Goal: Task Accomplishment & Management: Manage account settings

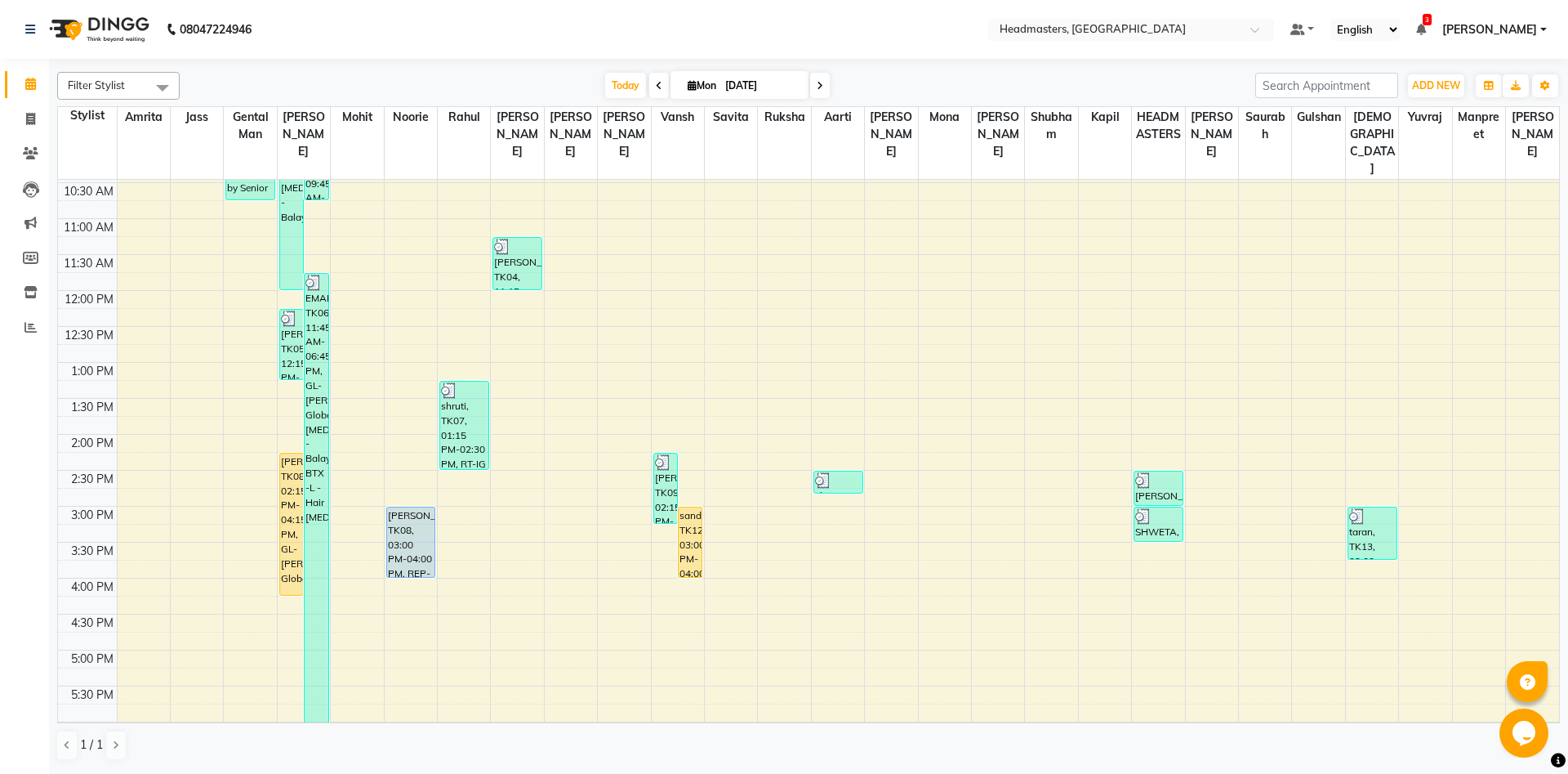
scroll to position [88, 0]
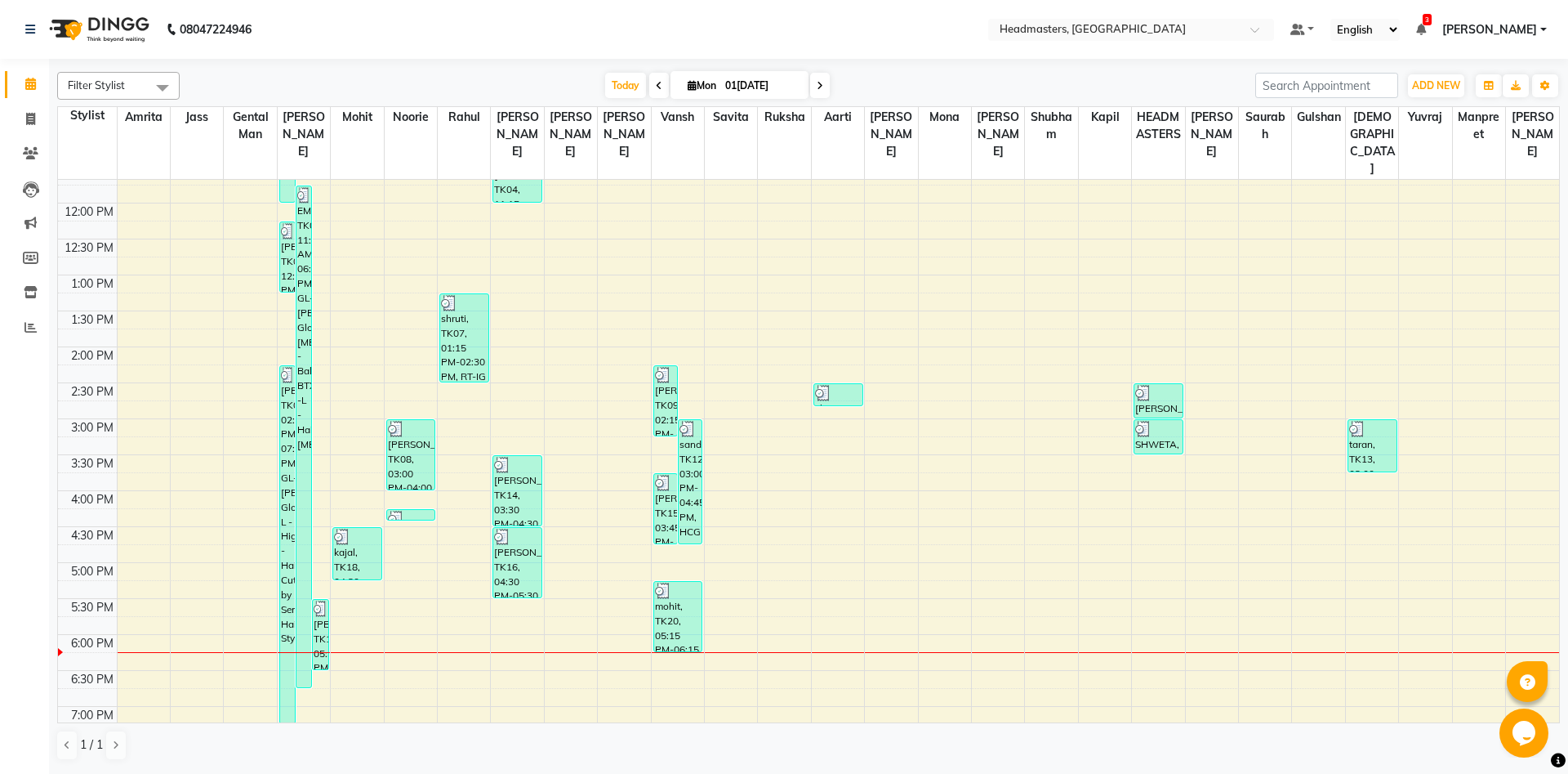
scroll to position [264, 0]
click at [738, 451] on div "8:00 AM 8:30 AM 9:00 AM 9:30 AM 10:00 AM 10:30 AM 11:00 AM 11:30 AM 12:00 PM 12…" at bounding box center [809, 418] width 1501 height 1006
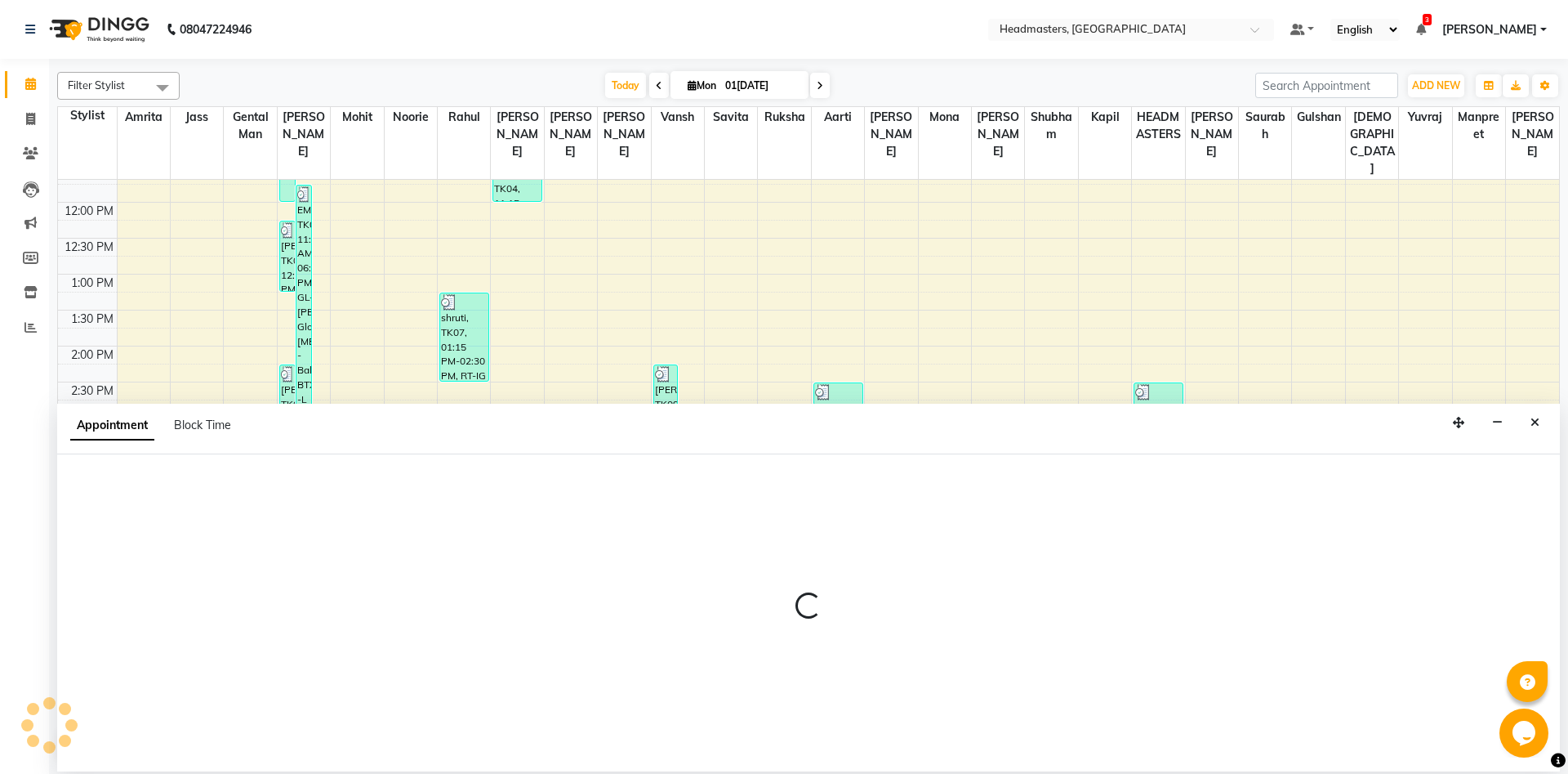
select select "60732"
select select "tentative"
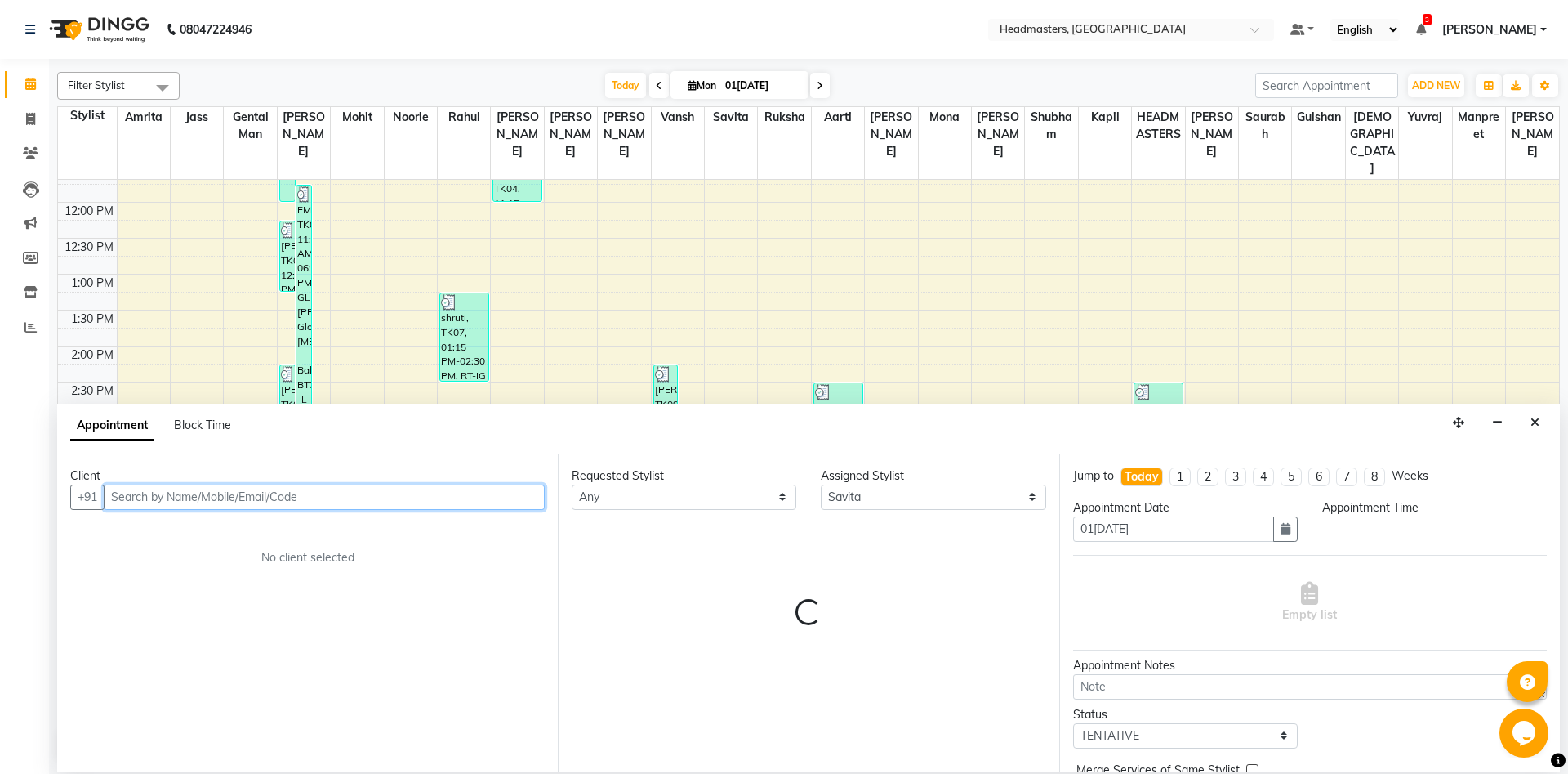
select select "930"
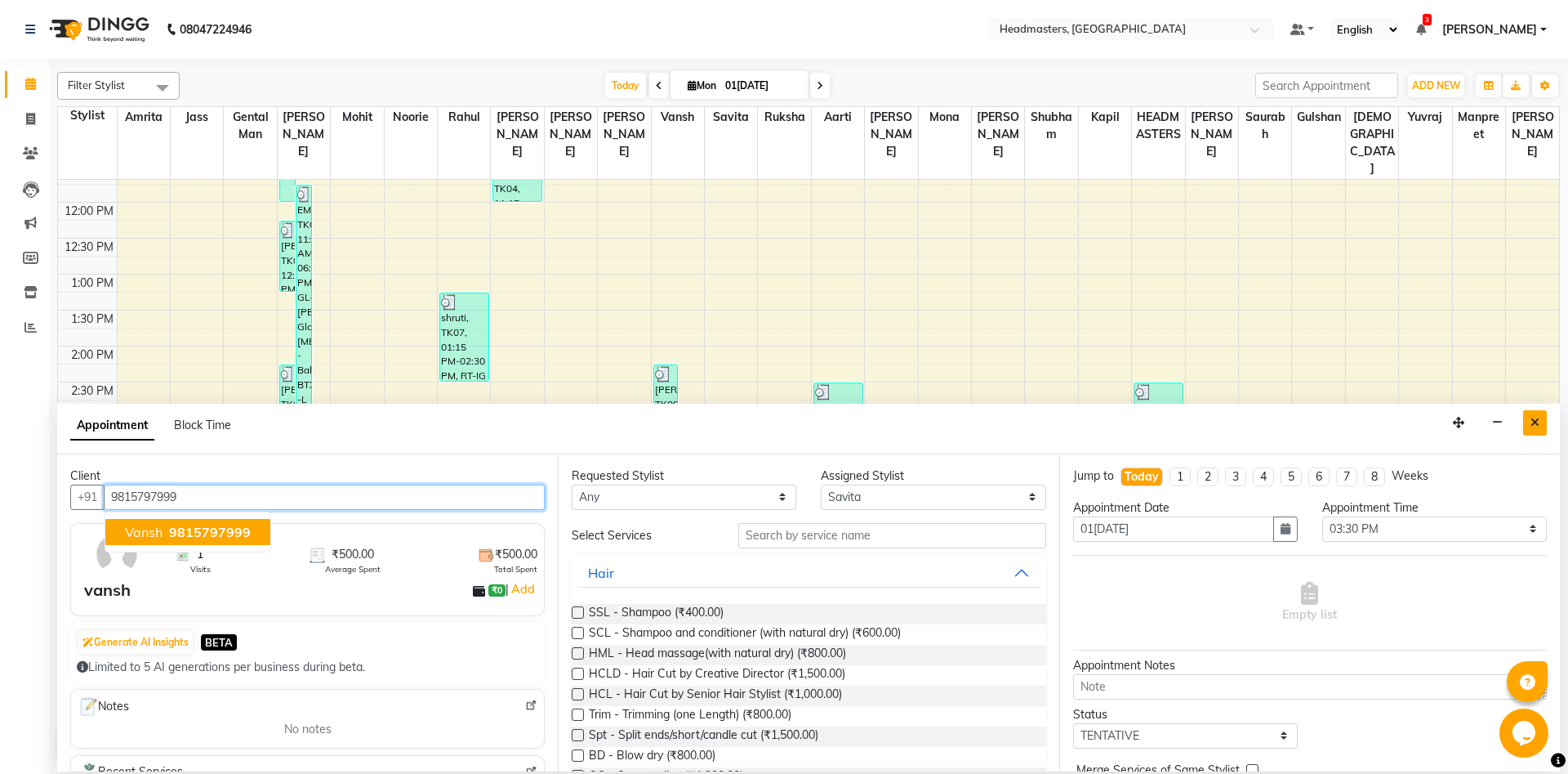
type input "9815797999"
click at [1538, 421] on icon "Close" at bounding box center [1535, 422] width 9 height 11
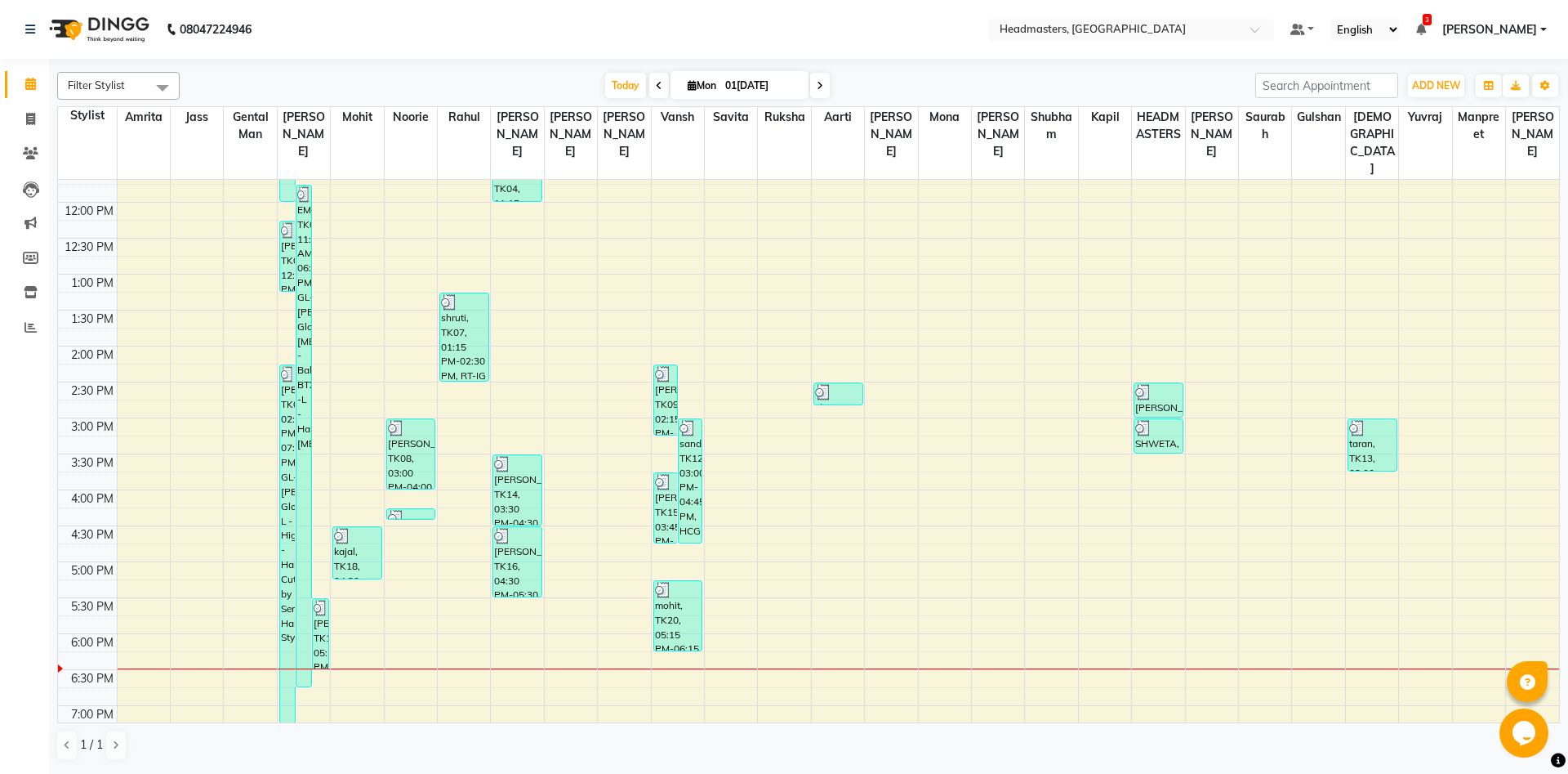
click at [1306, 393] on div "8:00 AM 8:30 AM 9:00 AM 9:30 AM 10:00 AM 10:30 AM 11:00 AM 11:30 AM 12:00 PM 12…" at bounding box center [809, 418] width 1501 height 1006
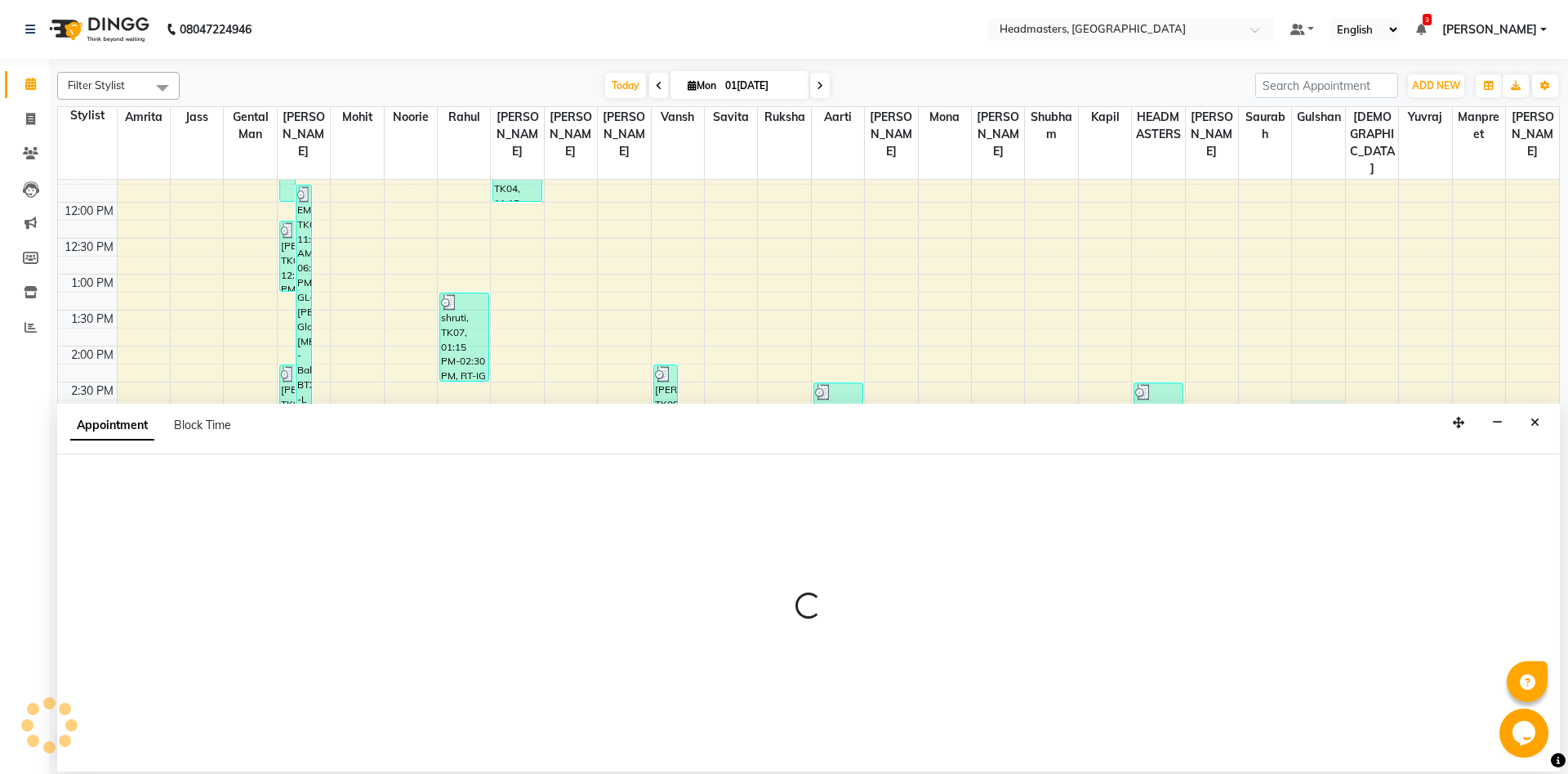
select select "64334"
select select "885"
select select "tentative"
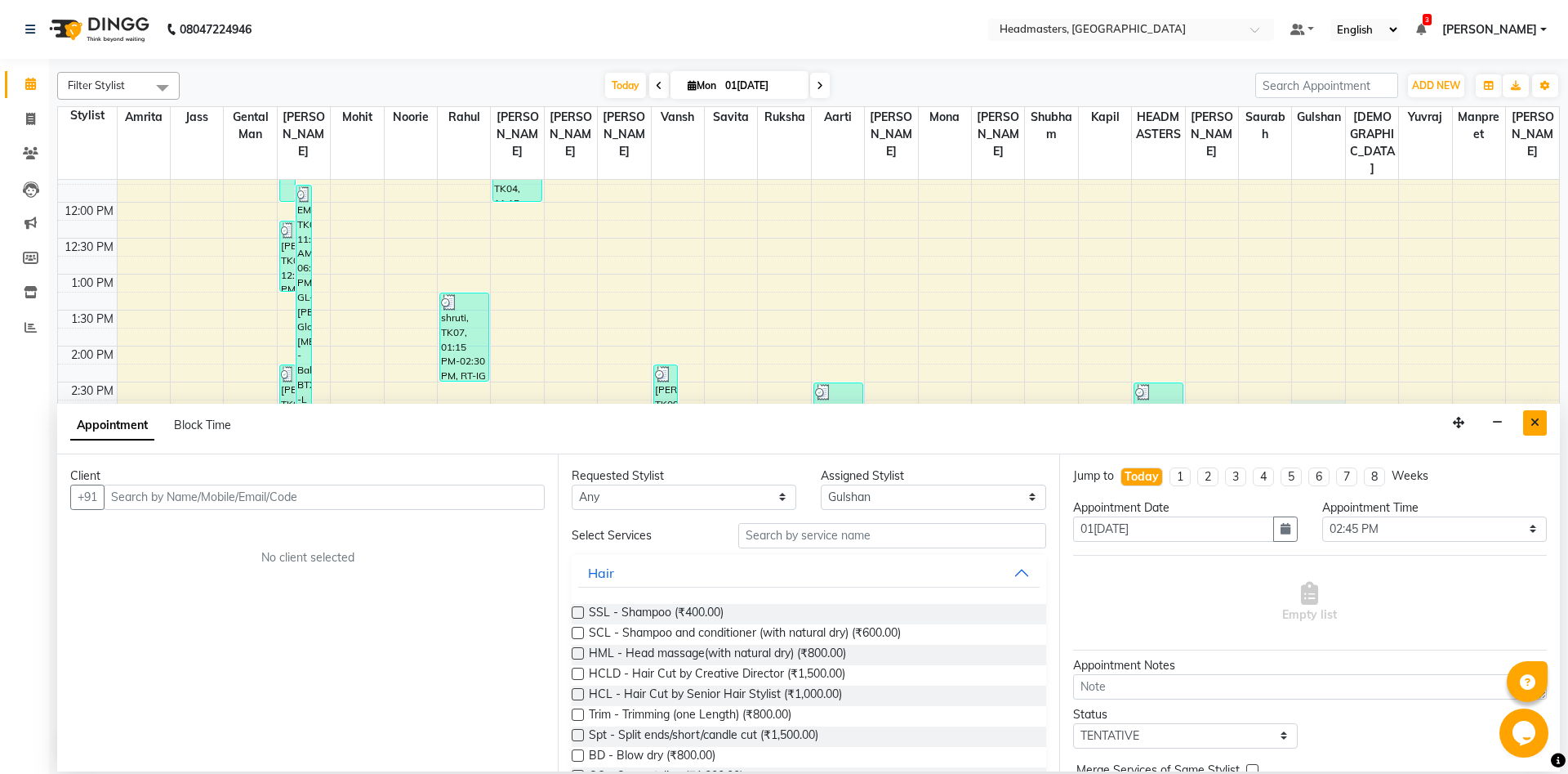
click at [1541, 421] on button "Close" at bounding box center [1535, 423] width 24 height 26
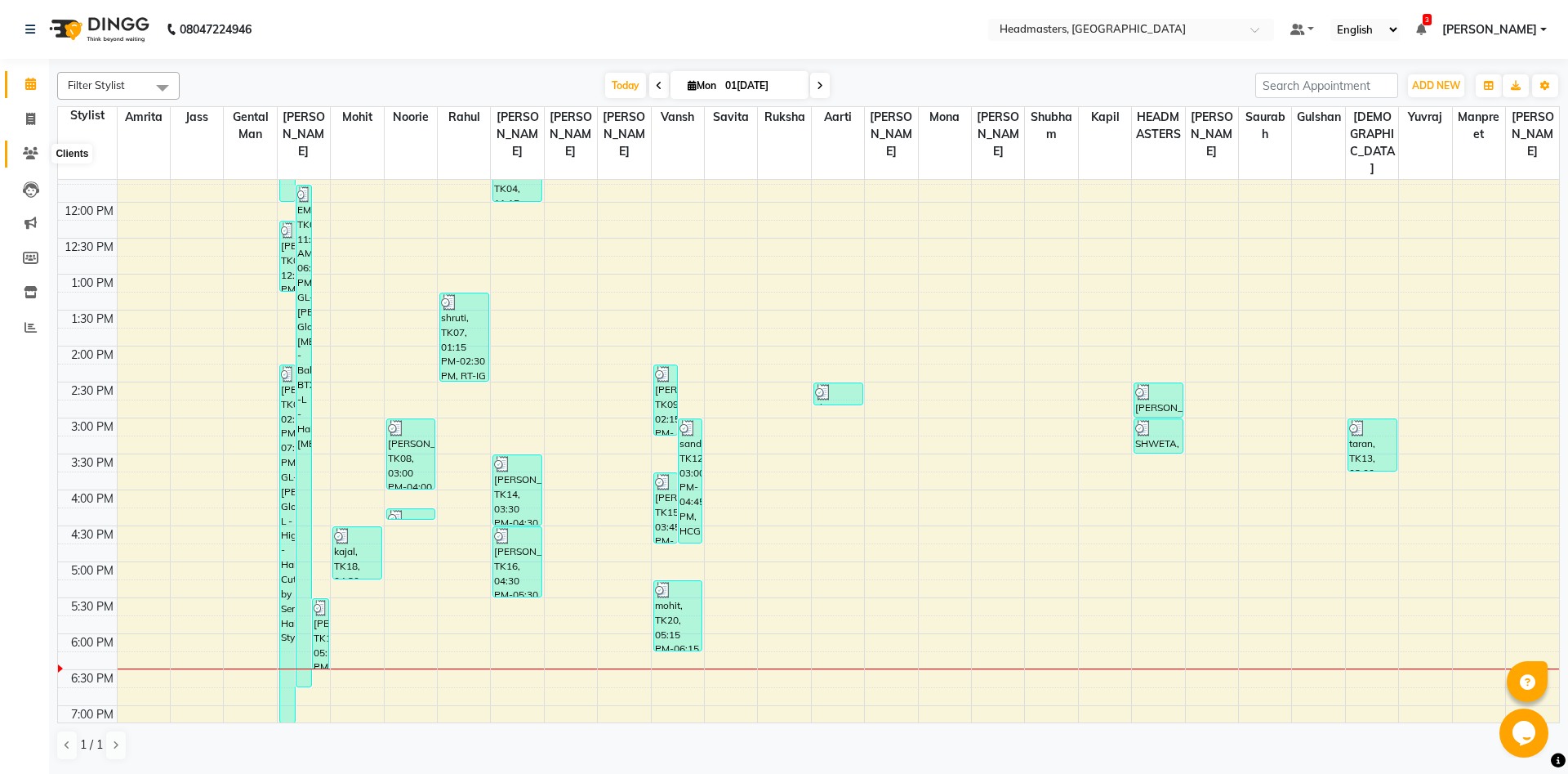
click at [29, 148] on icon at bounding box center [31, 153] width 15 height 12
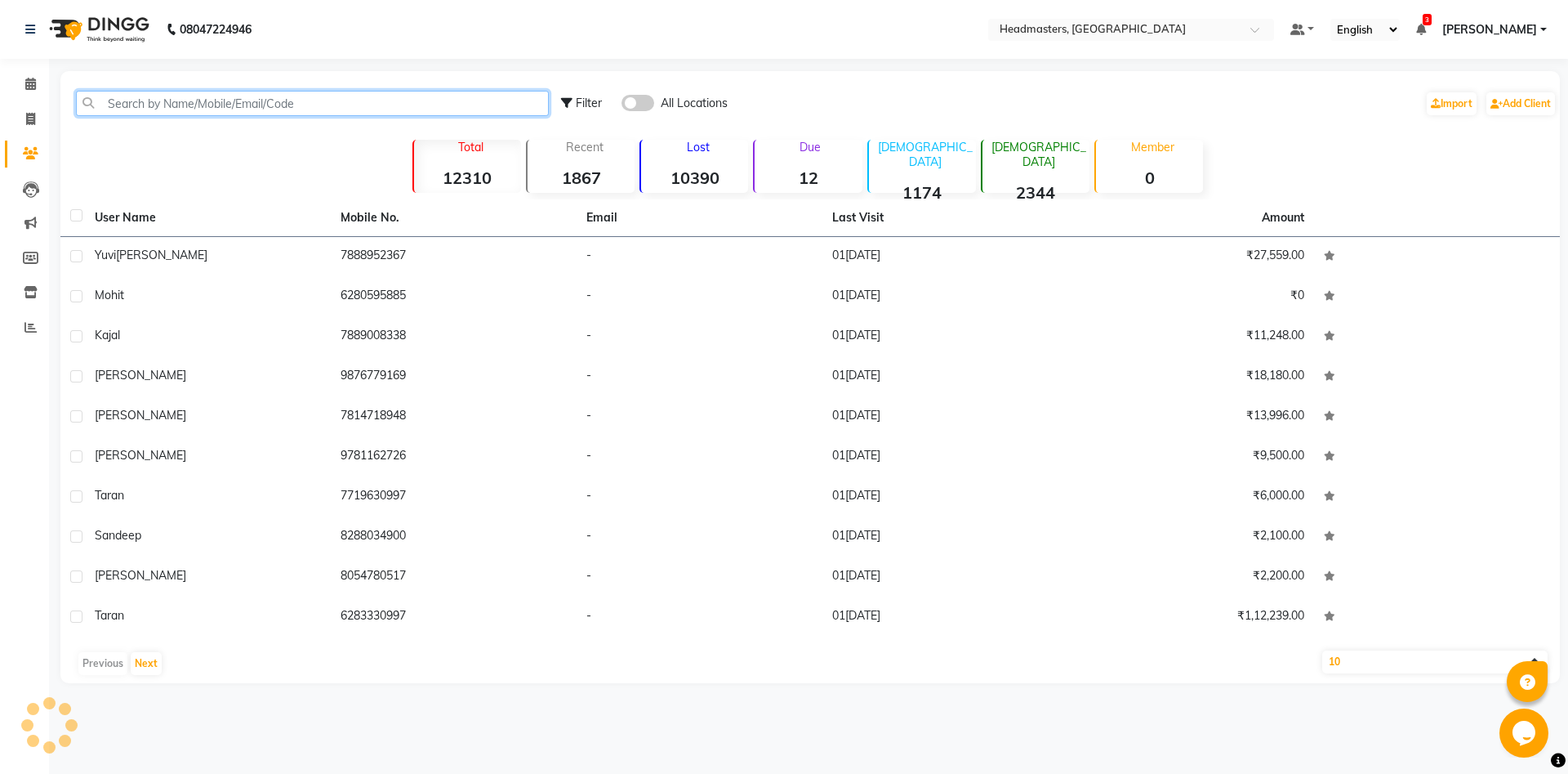
click at [135, 100] on input "text" at bounding box center [312, 104] width 473 height 26
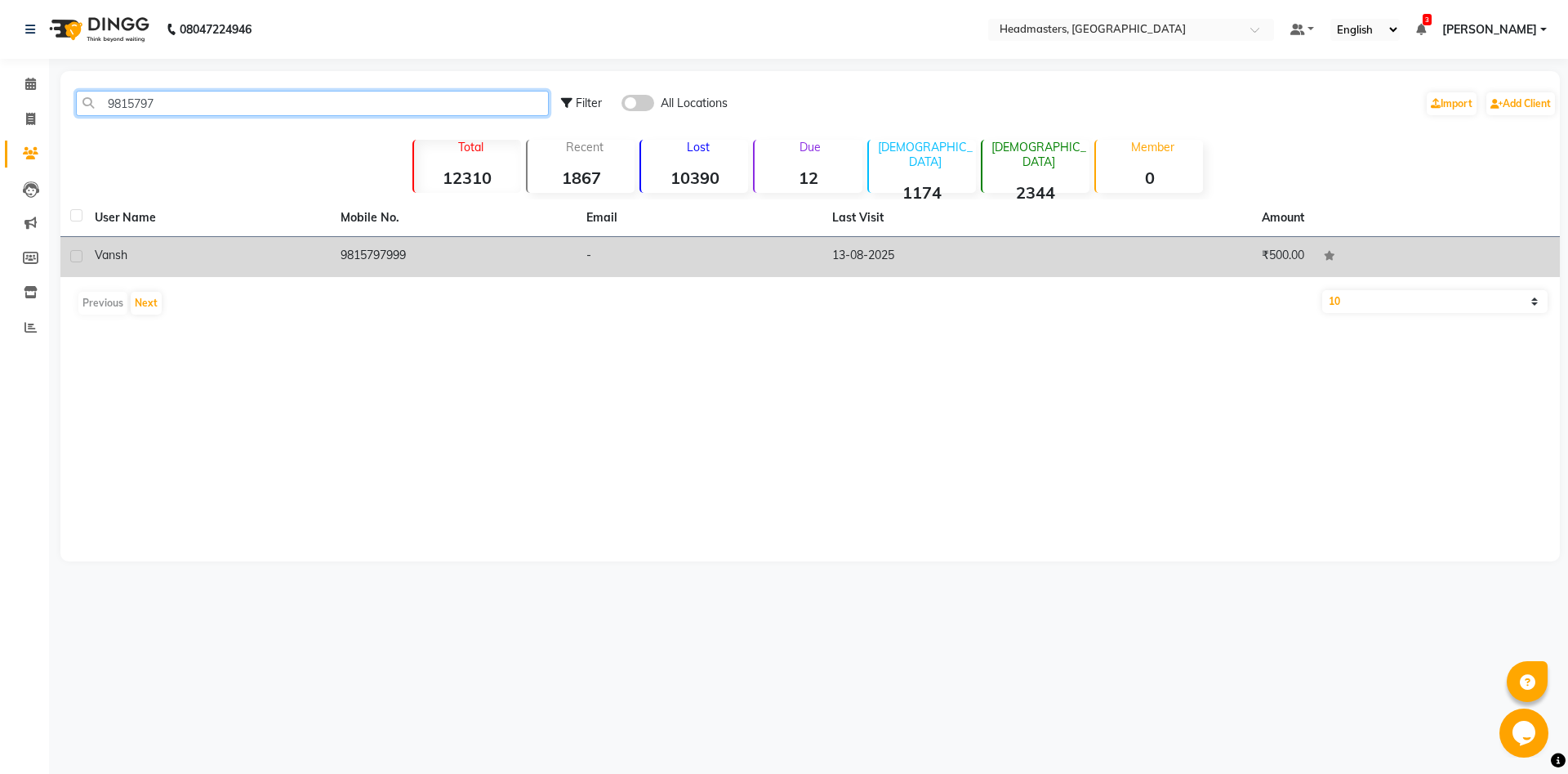
type input "9815797"
click at [654, 263] on td "-" at bounding box center [699, 257] width 246 height 40
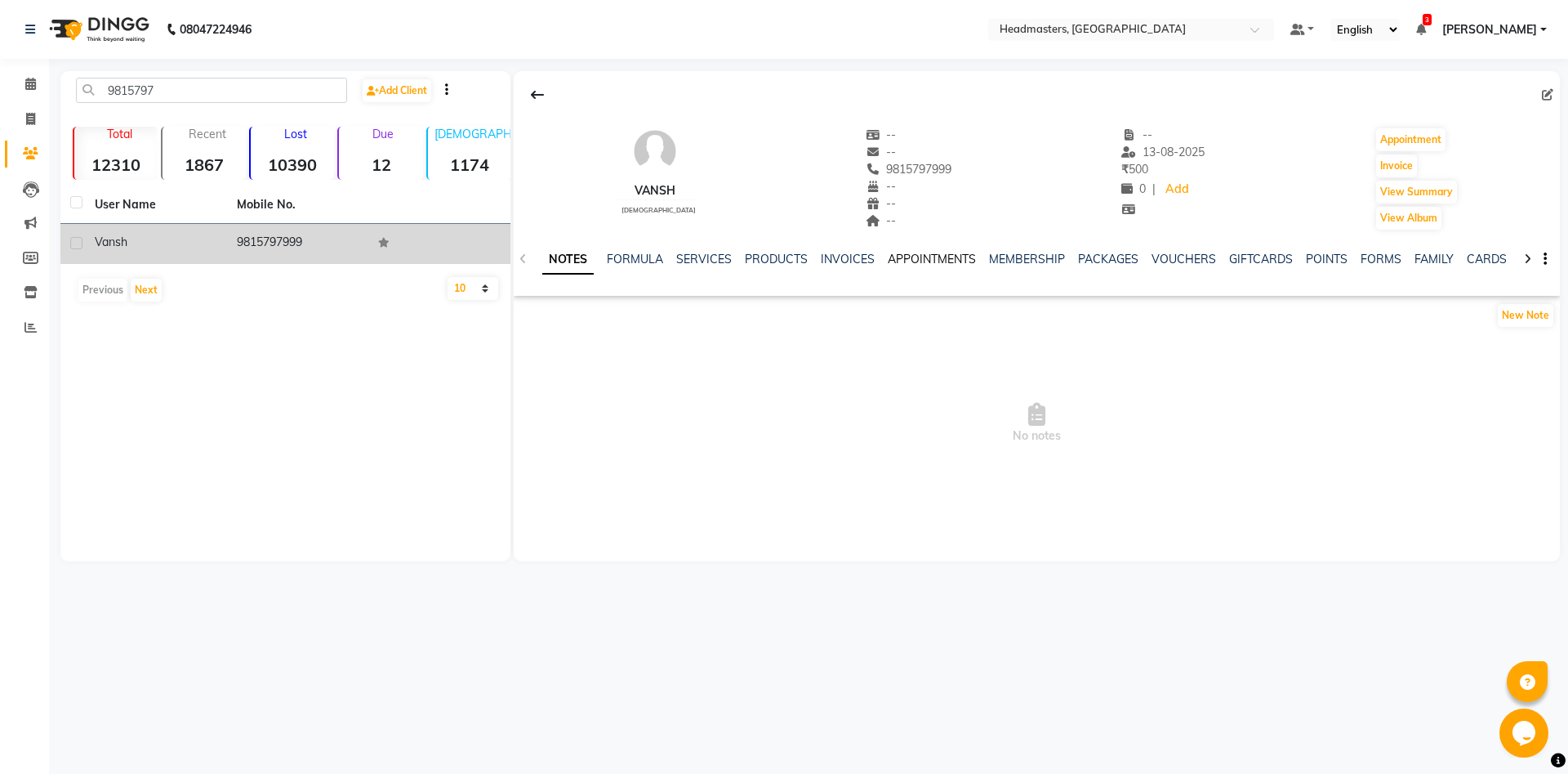
click at [934, 264] on link "APPOINTMENTS" at bounding box center [932, 258] width 88 height 15
click at [795, 262] on link "INVOICES" at bounding box center [781, 258] width 54 height 15
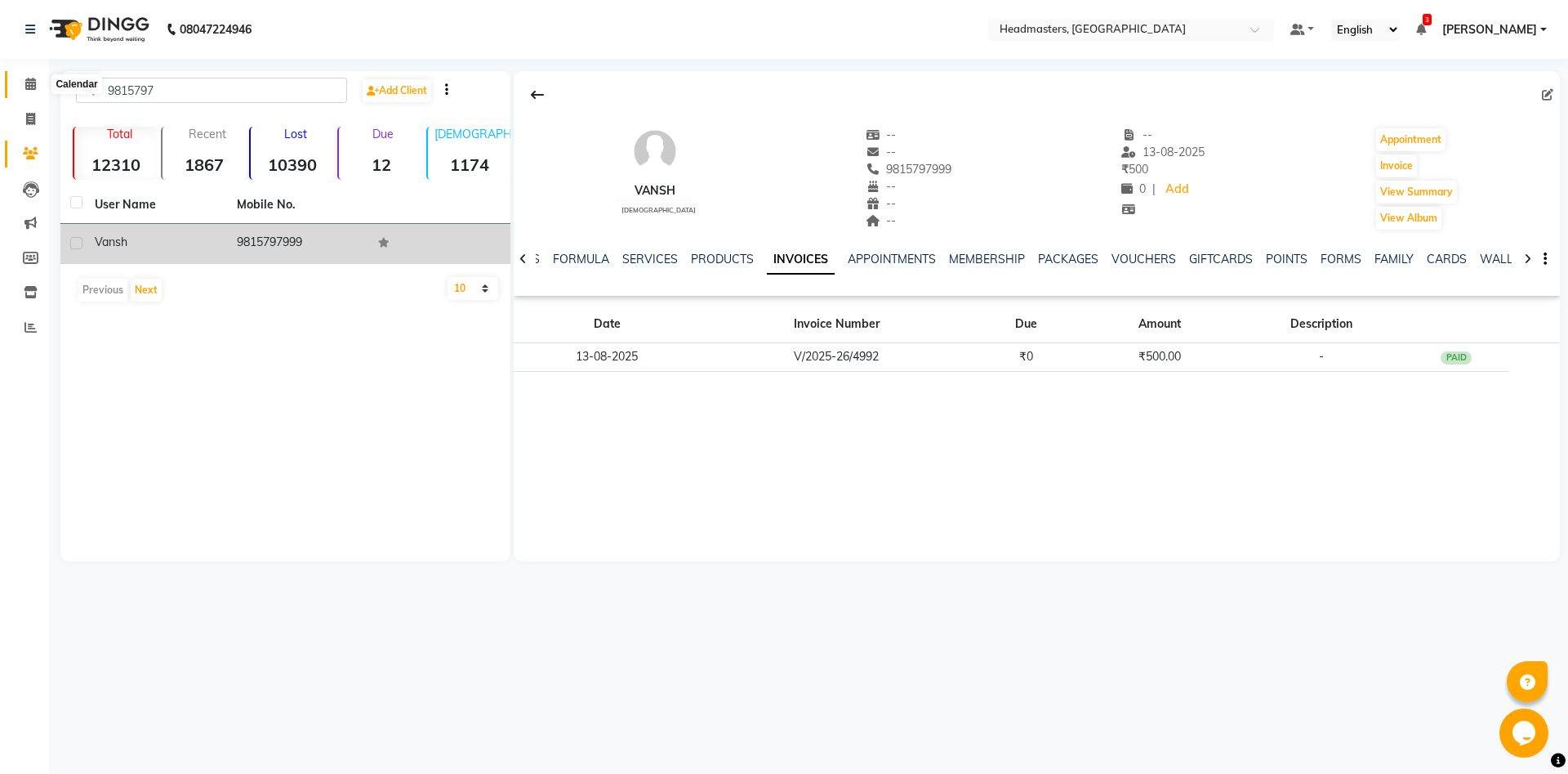
click at [30, 90] on icon at bounding box center [31, 83] width 10 height 12
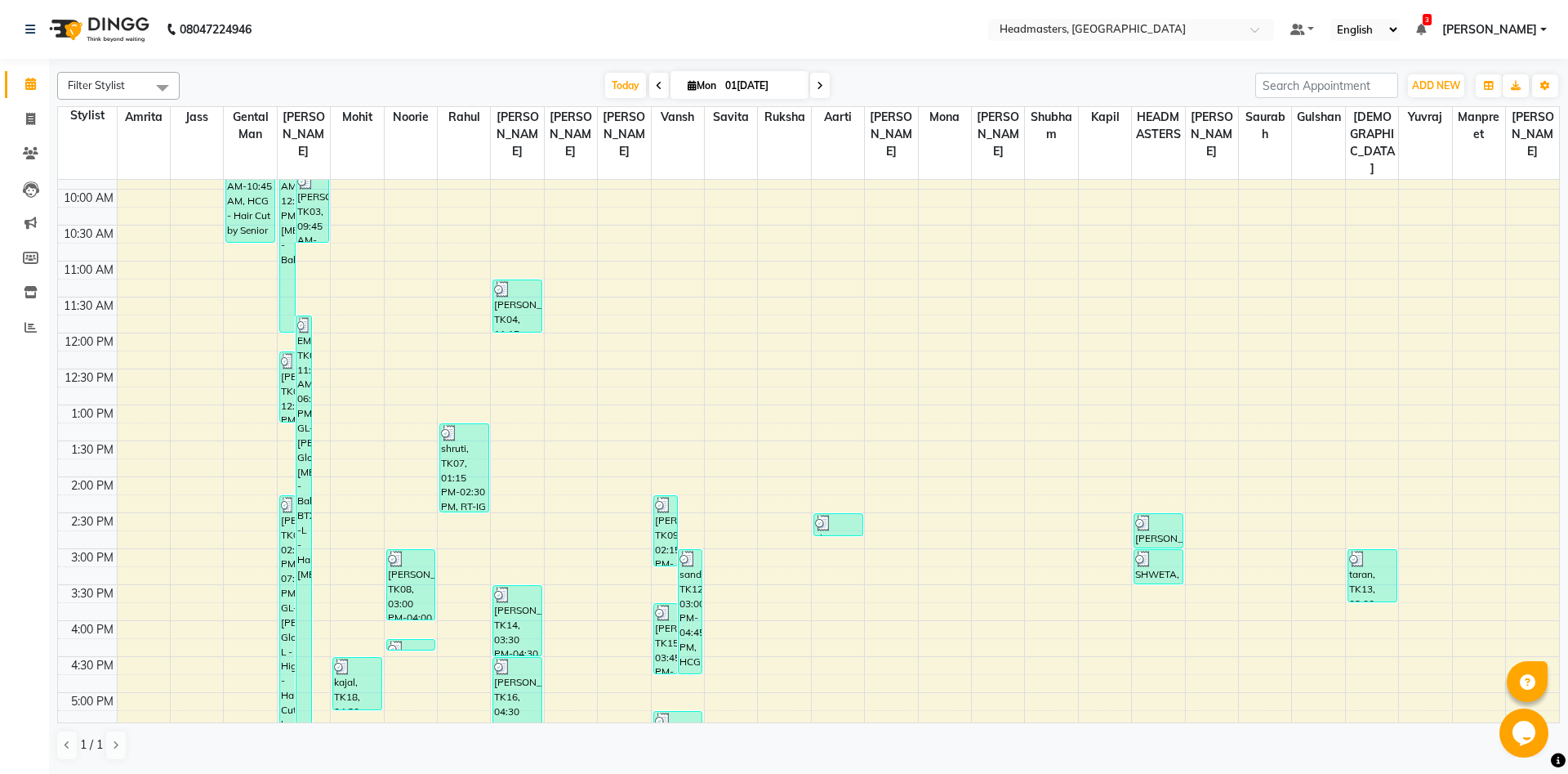
scroll to position [177, 0]
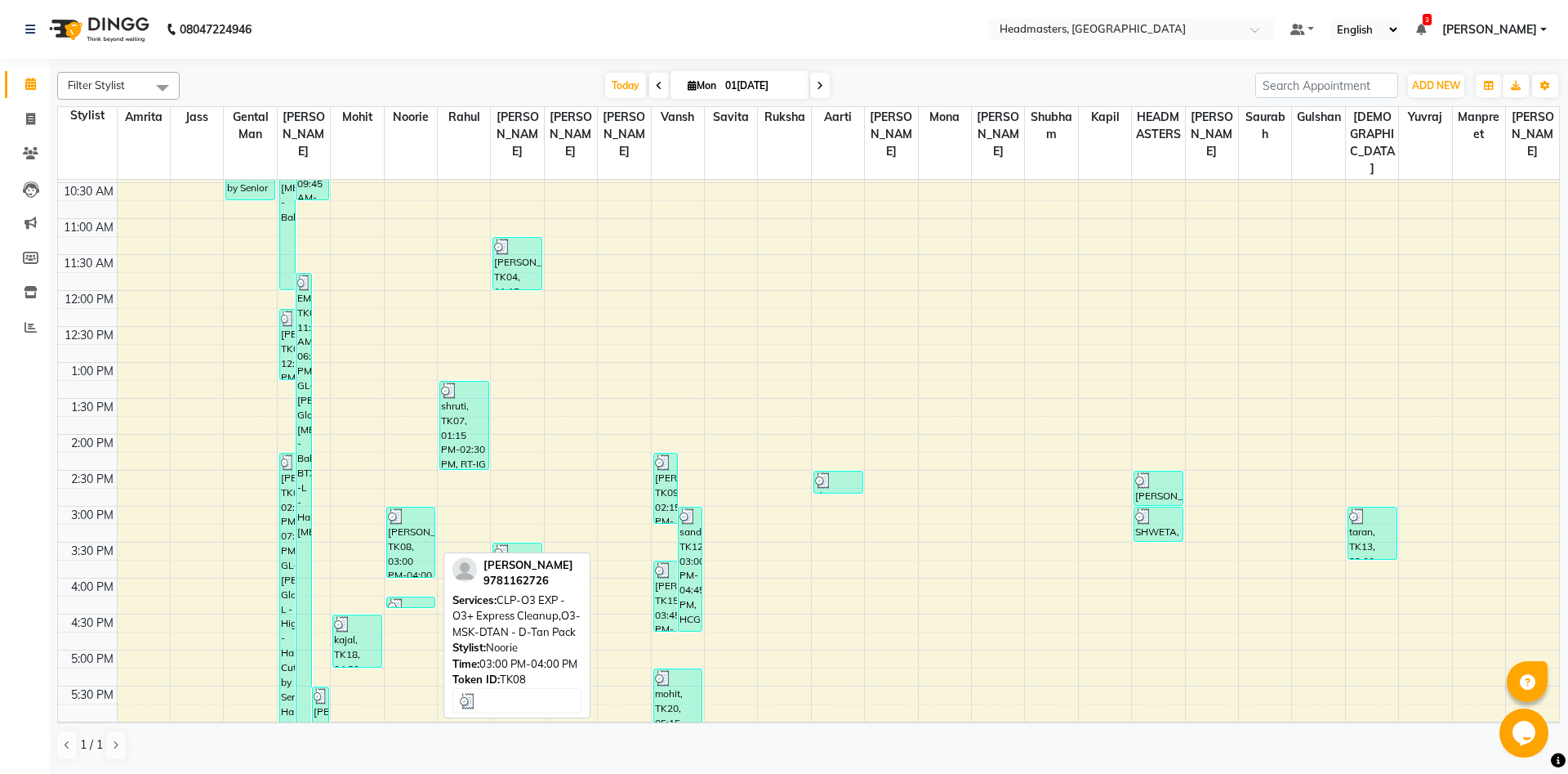
click at [413, 514] on div "MEHAK, TK08, 03:00 PM-04:00 PM, CLP-O3 EXP - O3+ Express Cleanup,O3-MSK-DTAN - …" at bounding box center [411, 541] width 48 height 70
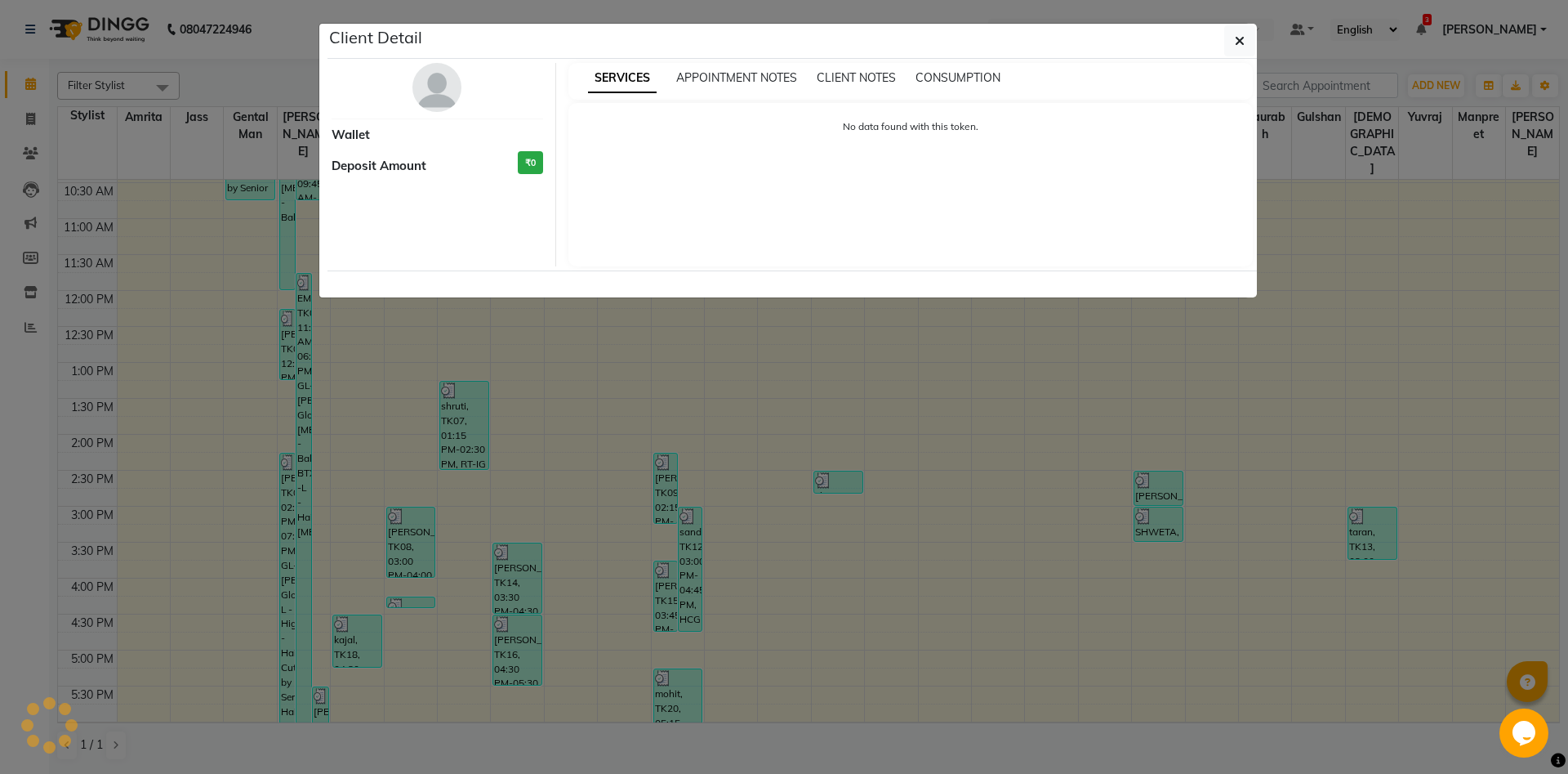
select select "3"
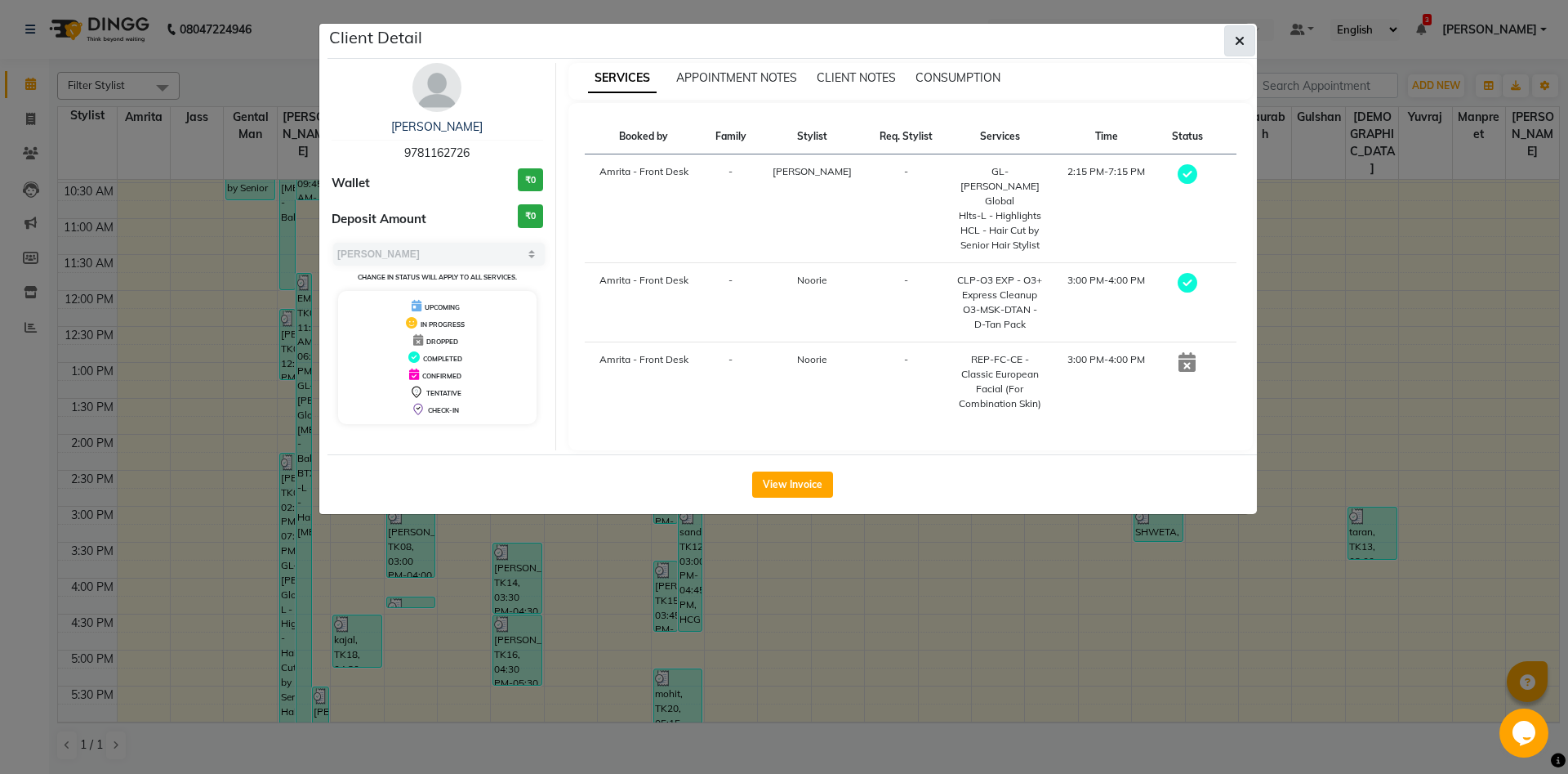
click at [1244, 39] on icon "button" at bounding box center [1239, 40] width 9 height 13
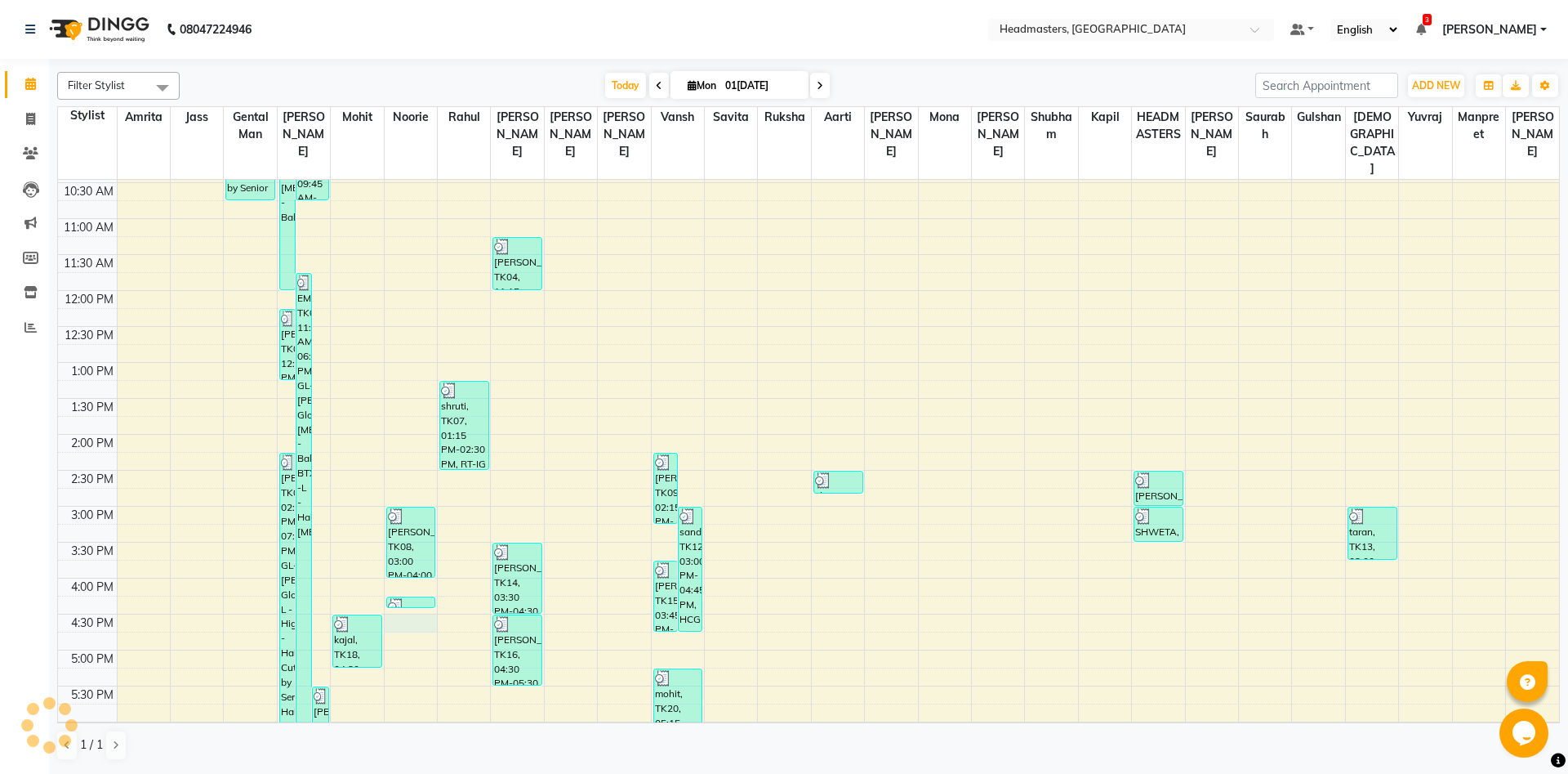
click at [392, 614] on div "8:00 AM 8:30 AM 9:00 AM 9:30 AM 10:00 AM 10:30 AM 11:00 AM 11:30 AM 12:00 PM 12…" at bounding box center [809, 506] width 1501 height 1006
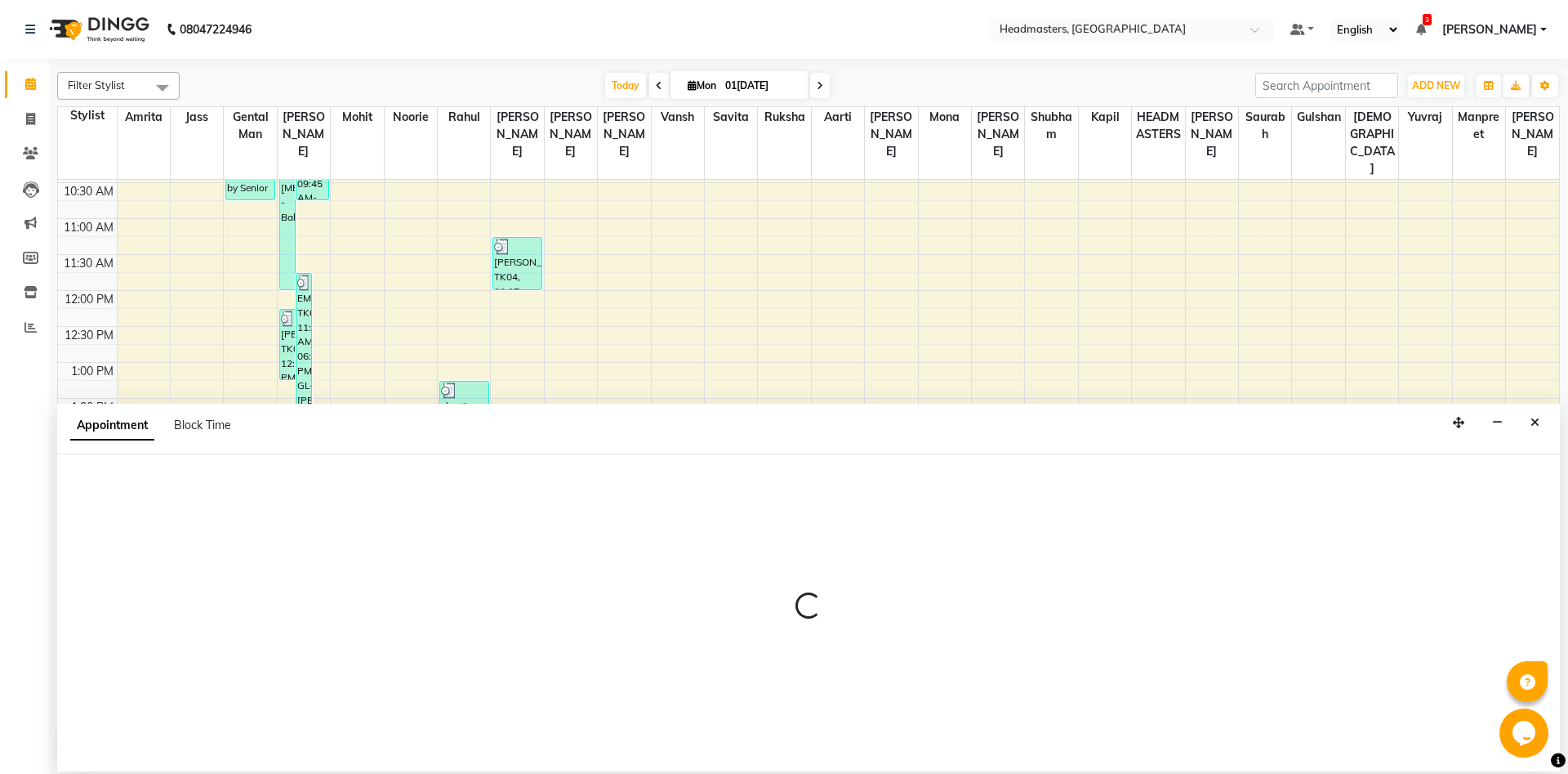
select select "60724"
select select "990"
select select "tentative"
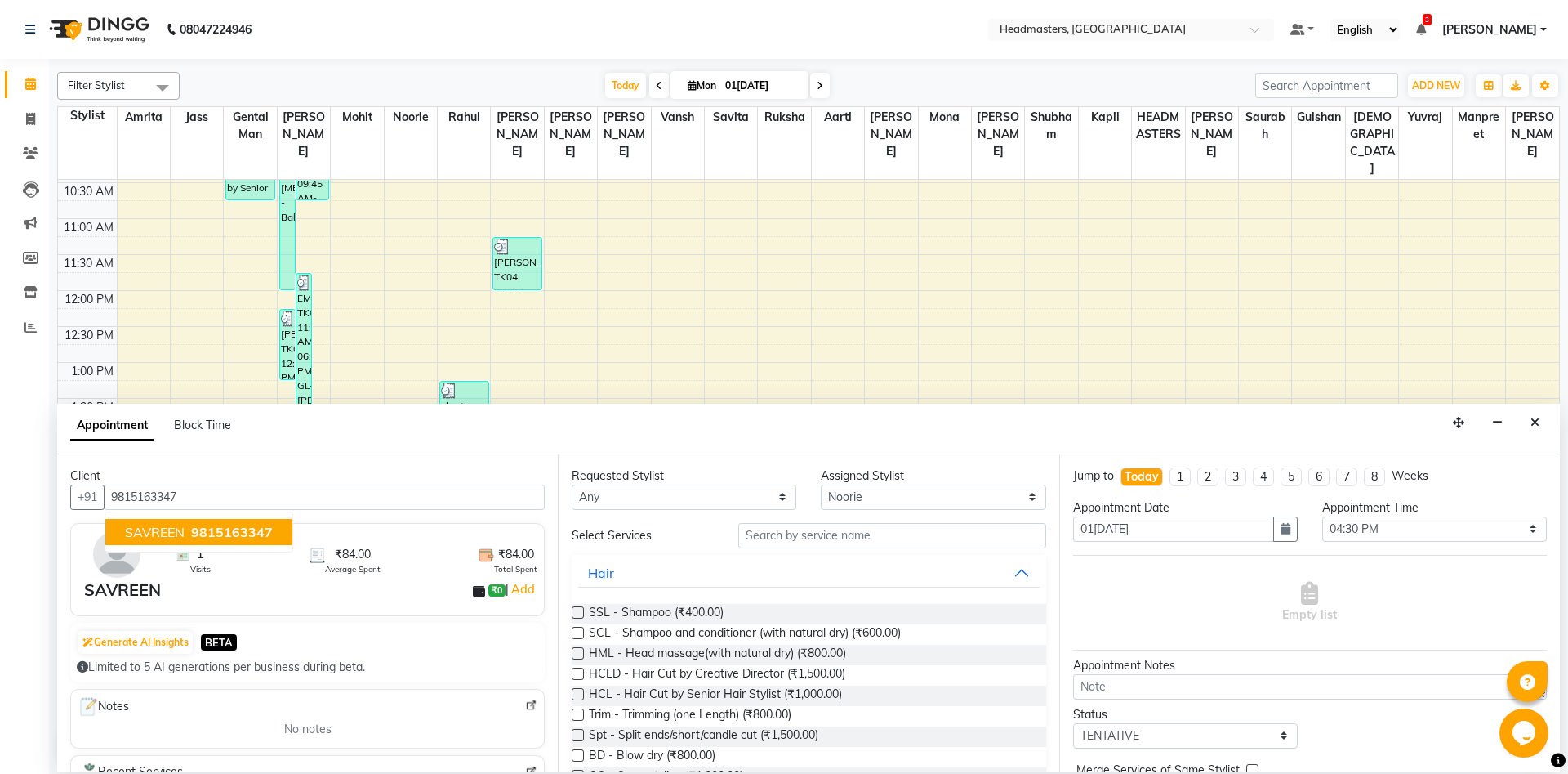
click at [162, 541] on button "SAVREEN 9815163347" at bounding box center [199, 532] width 187 height 26
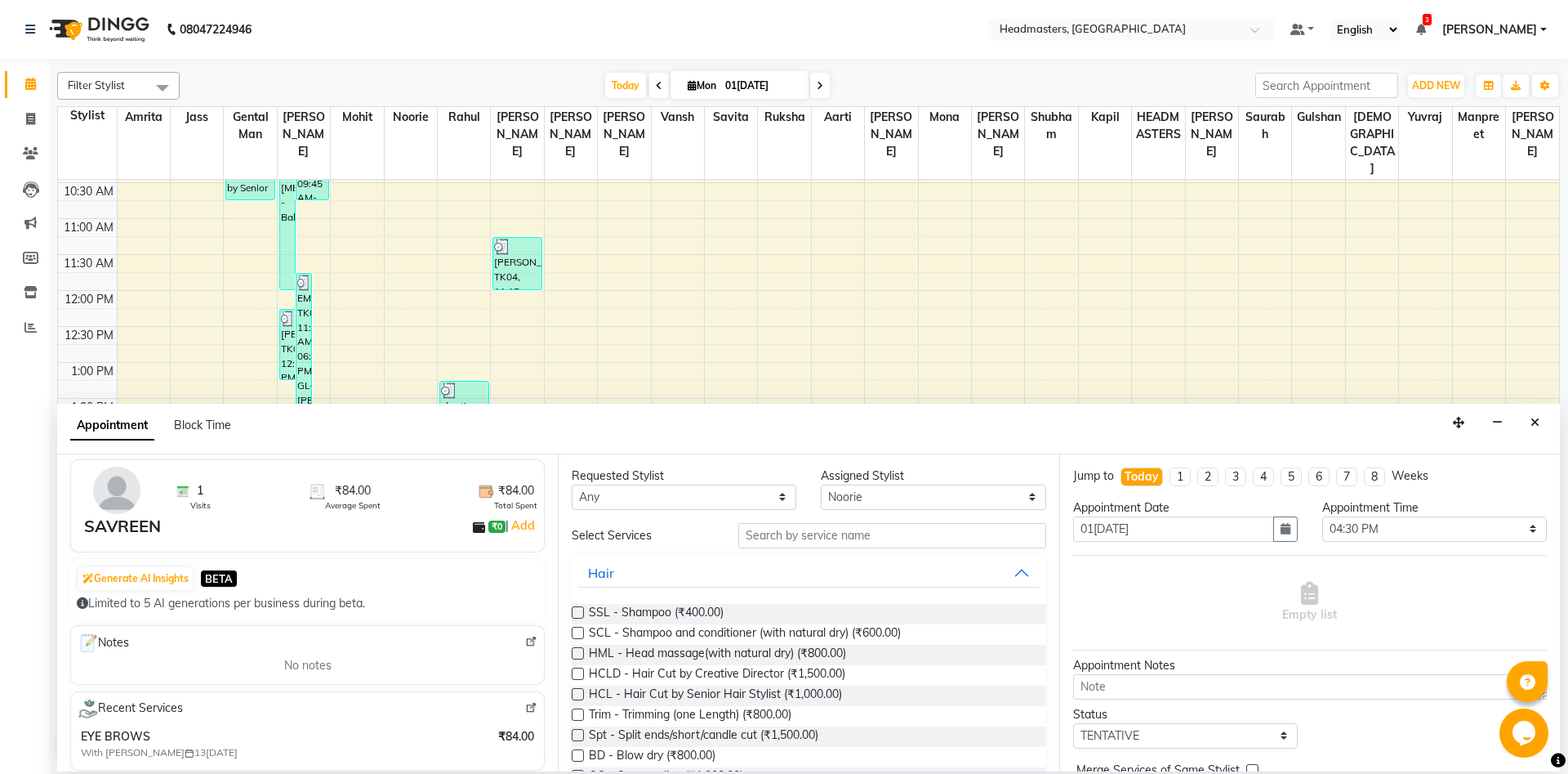
scroll to position [88, 0]
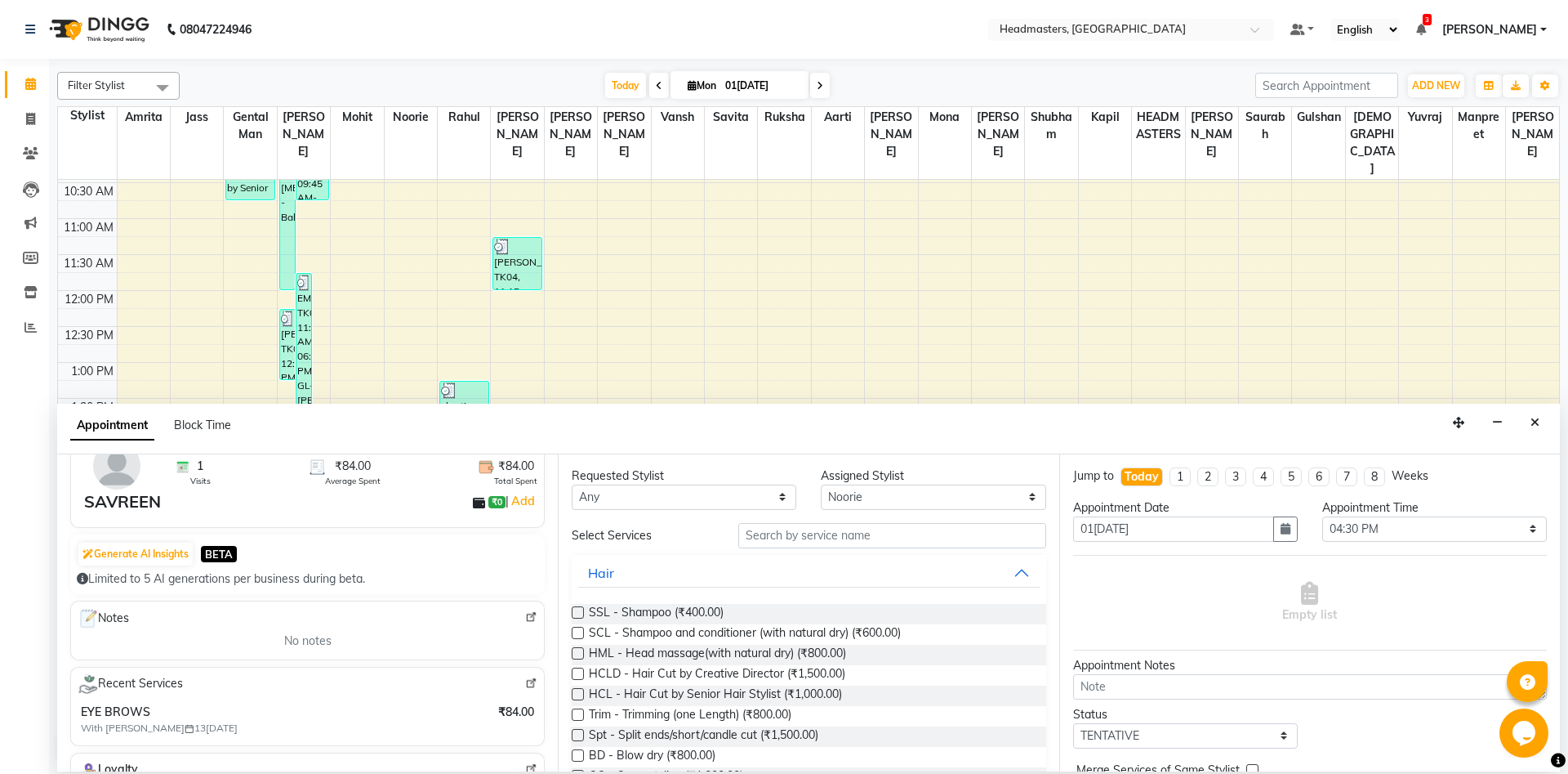
type input "9815163347"
click at [879, 544] on input "text" at bounding box center [892, 535] width 308 height 26
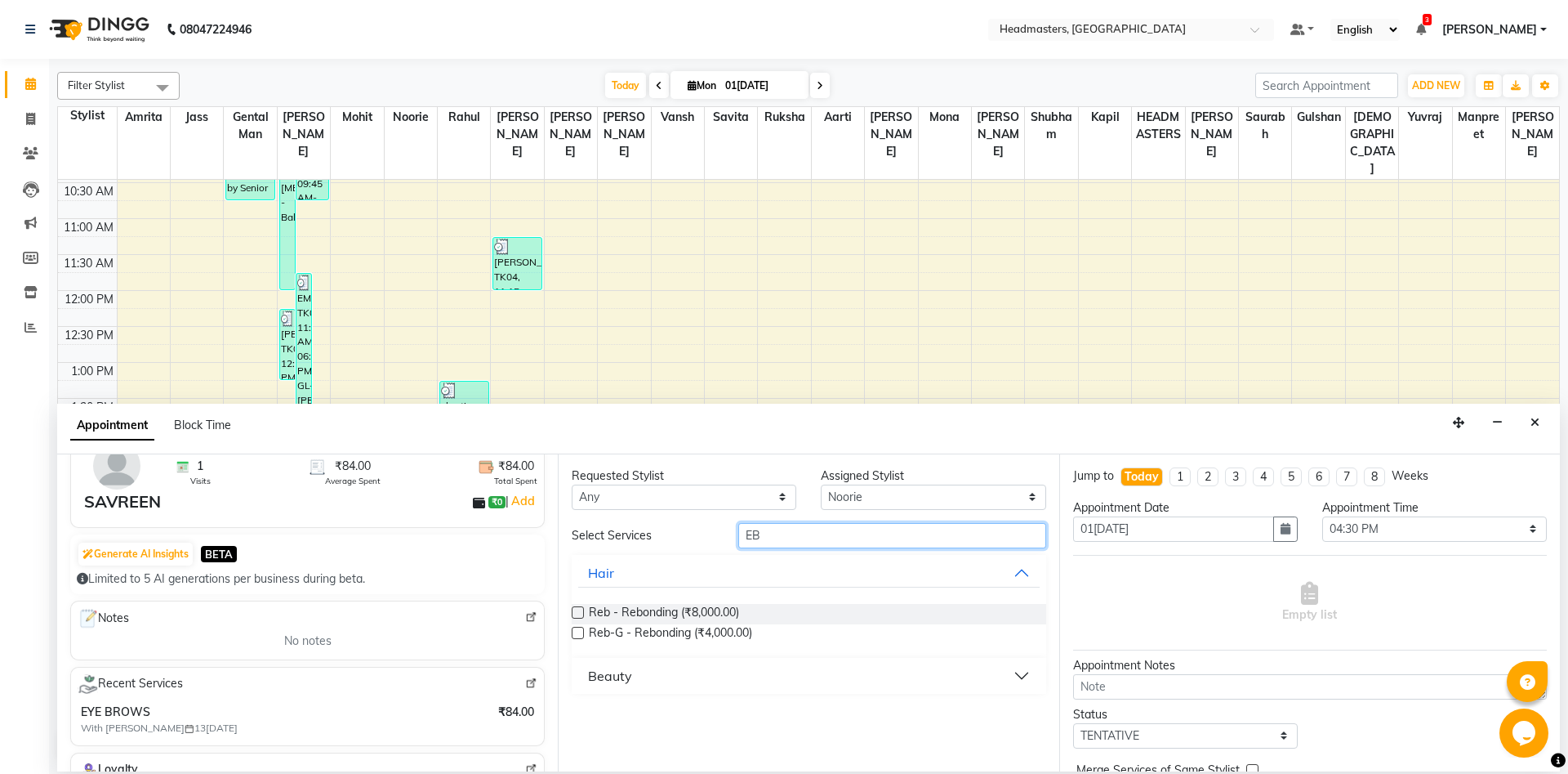
type input "EB"
click at [616, 672] on div "Beauty" at bounding box center [609, 675] width 44 height 20
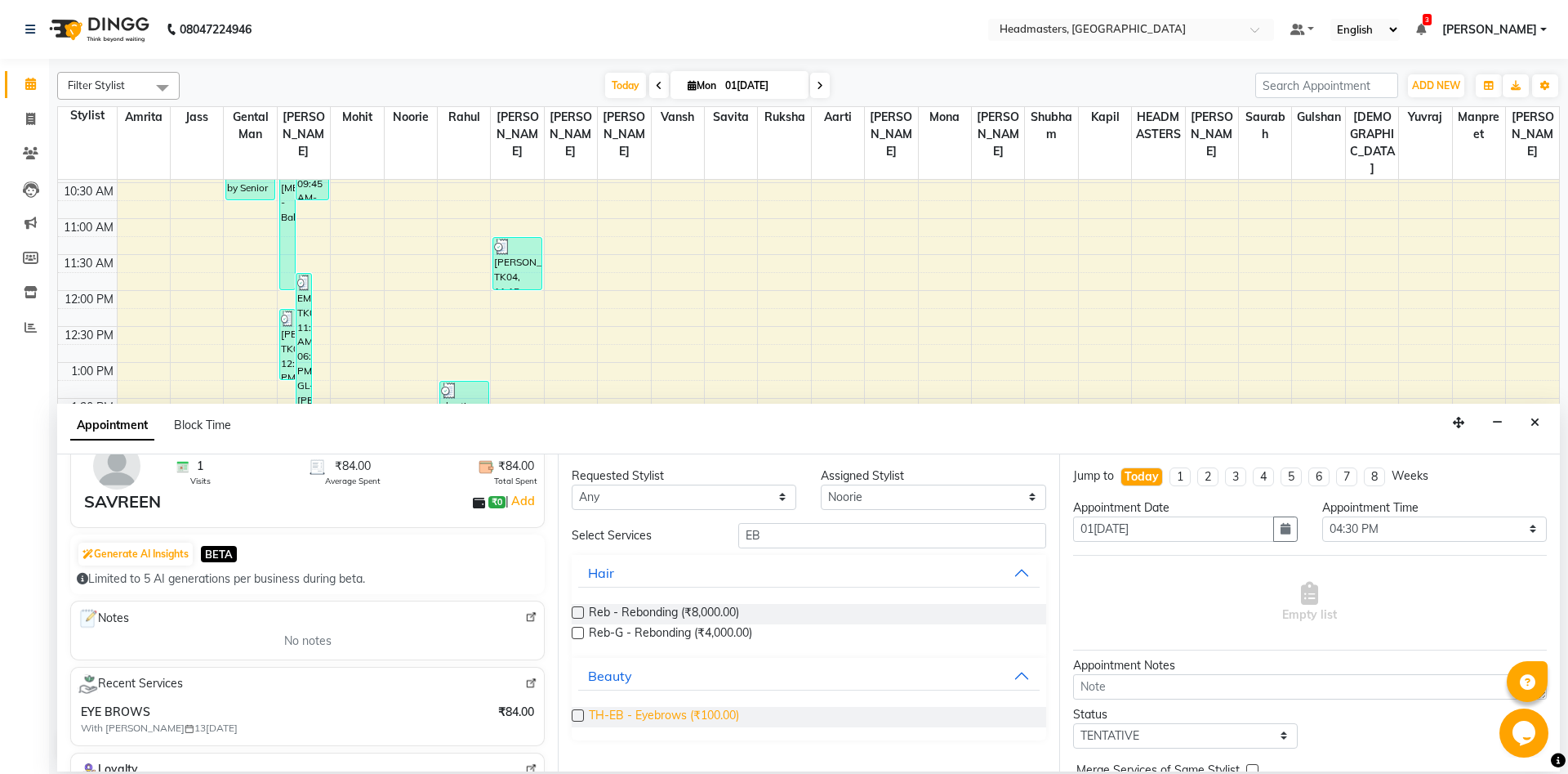
click at [640, 718] on span "TH-EB - Eyebrows (₹100.00)" at bounding box center [663, 717] width 150 height 21
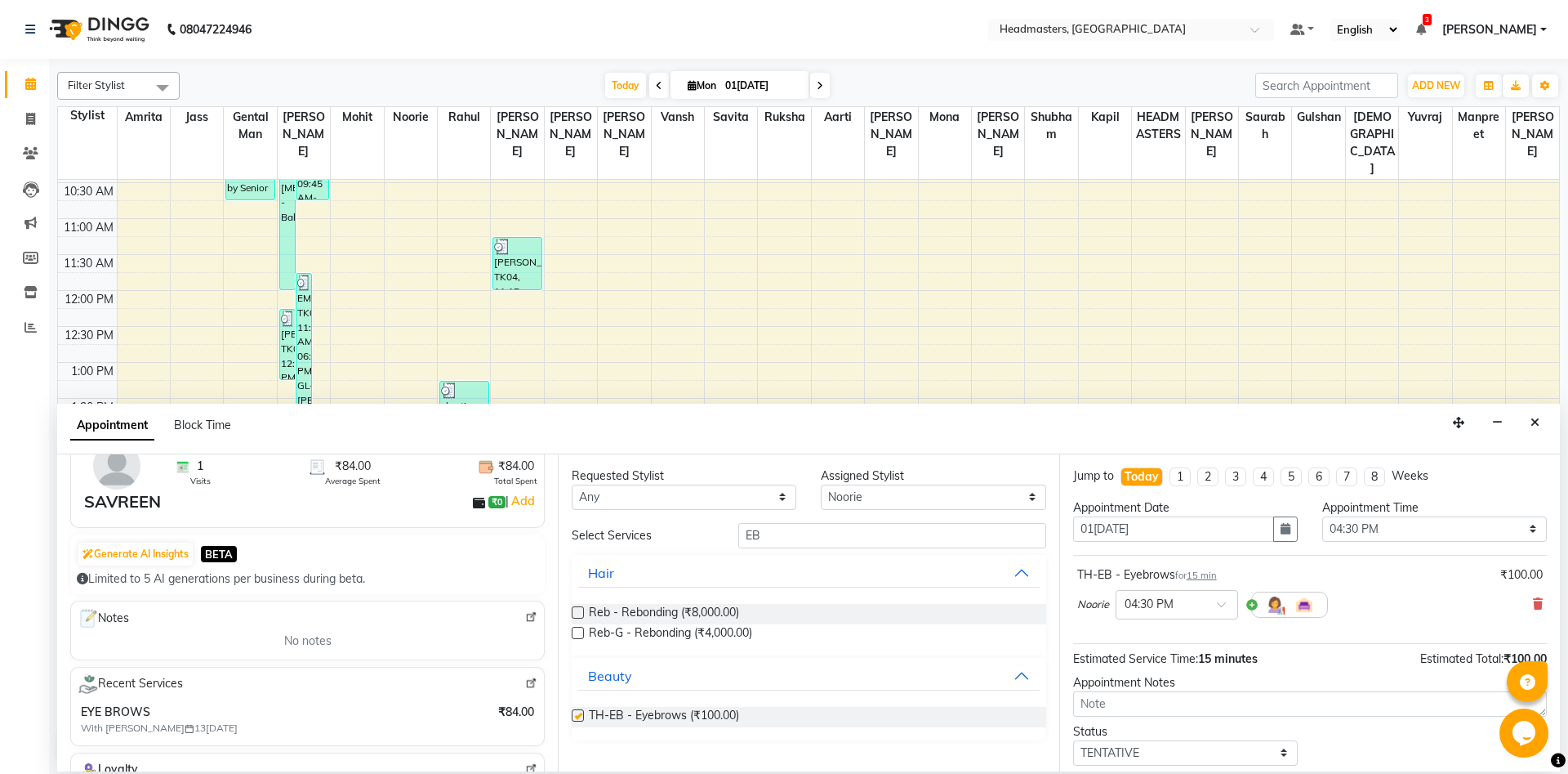
checkbox input "false"
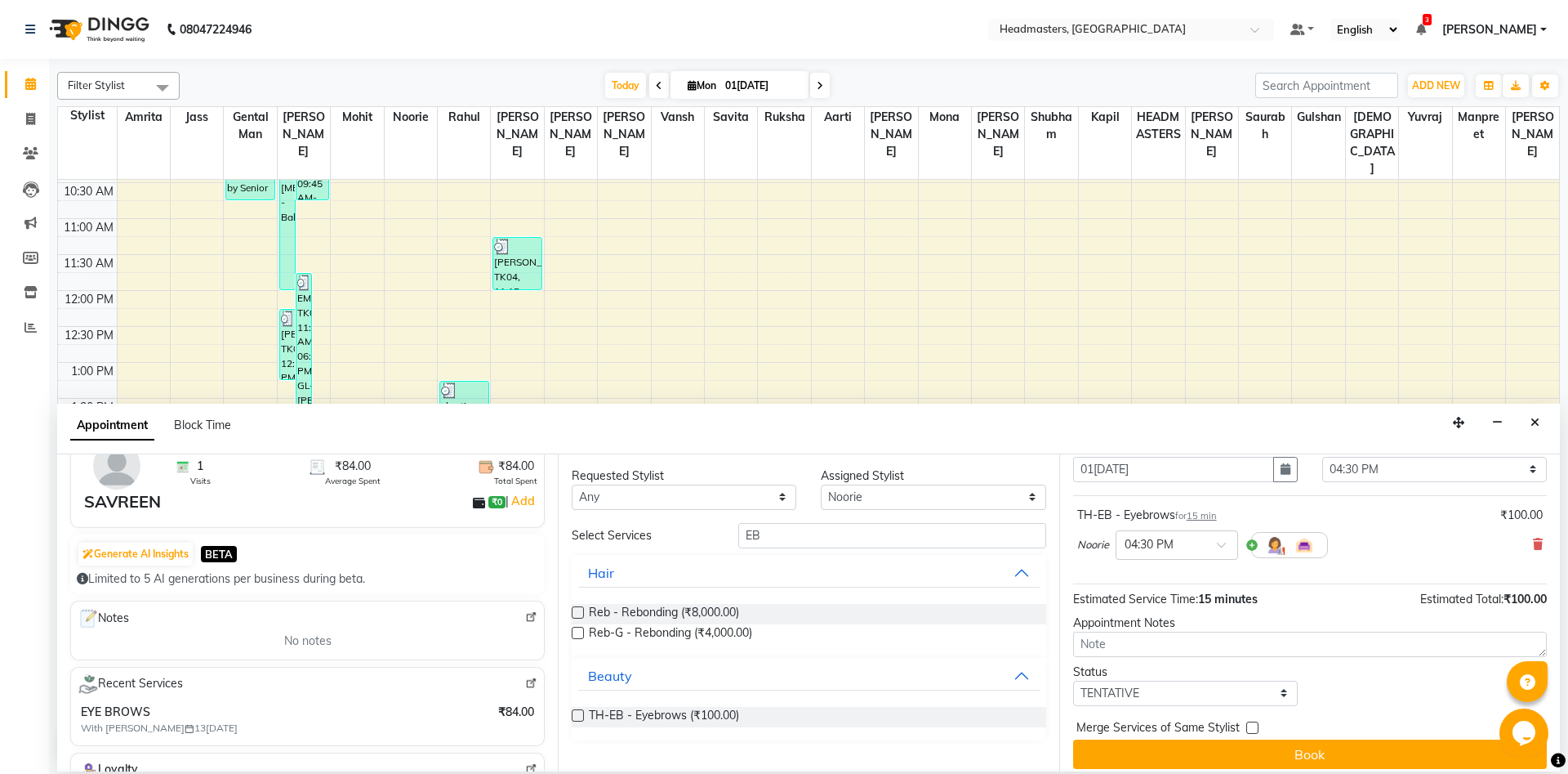
scroll to position [70, 0]
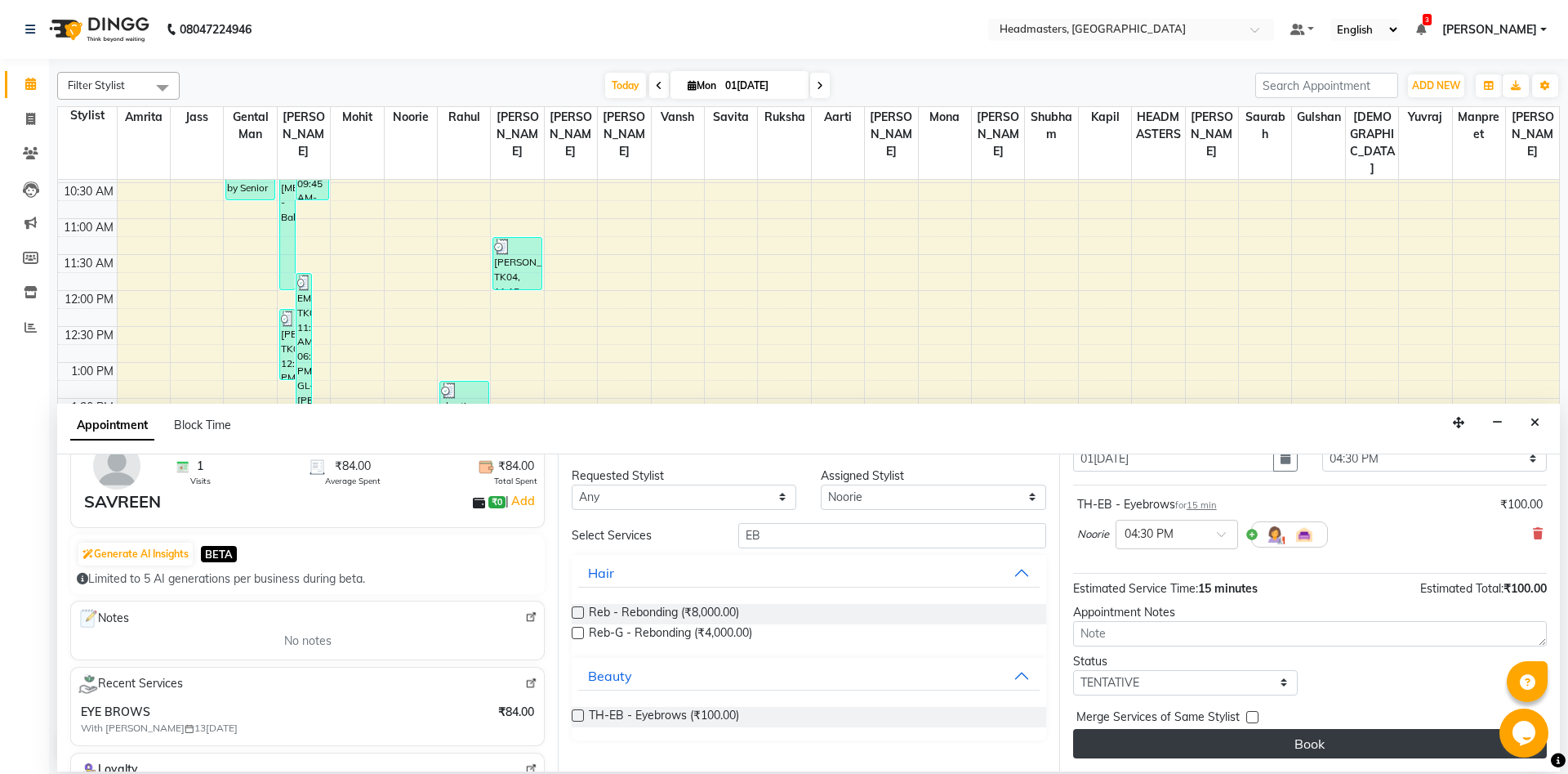
click at [1253, 748] on button "Book" at bounding box center [1310, 743] width 473 height 29
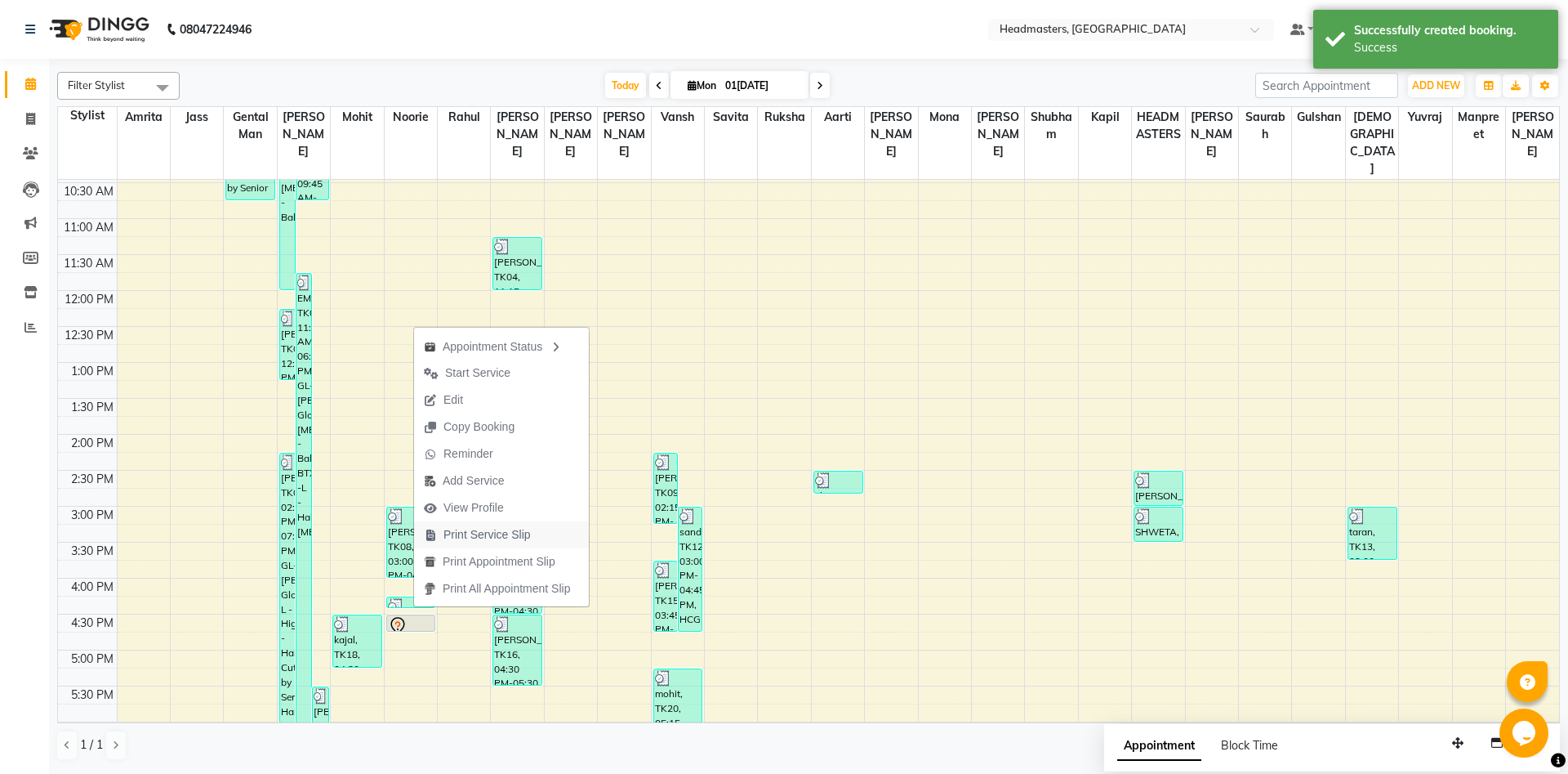
click at [528, 534] on span "Print Service Slip" at bounding box center [487, 535] width 87 height 17
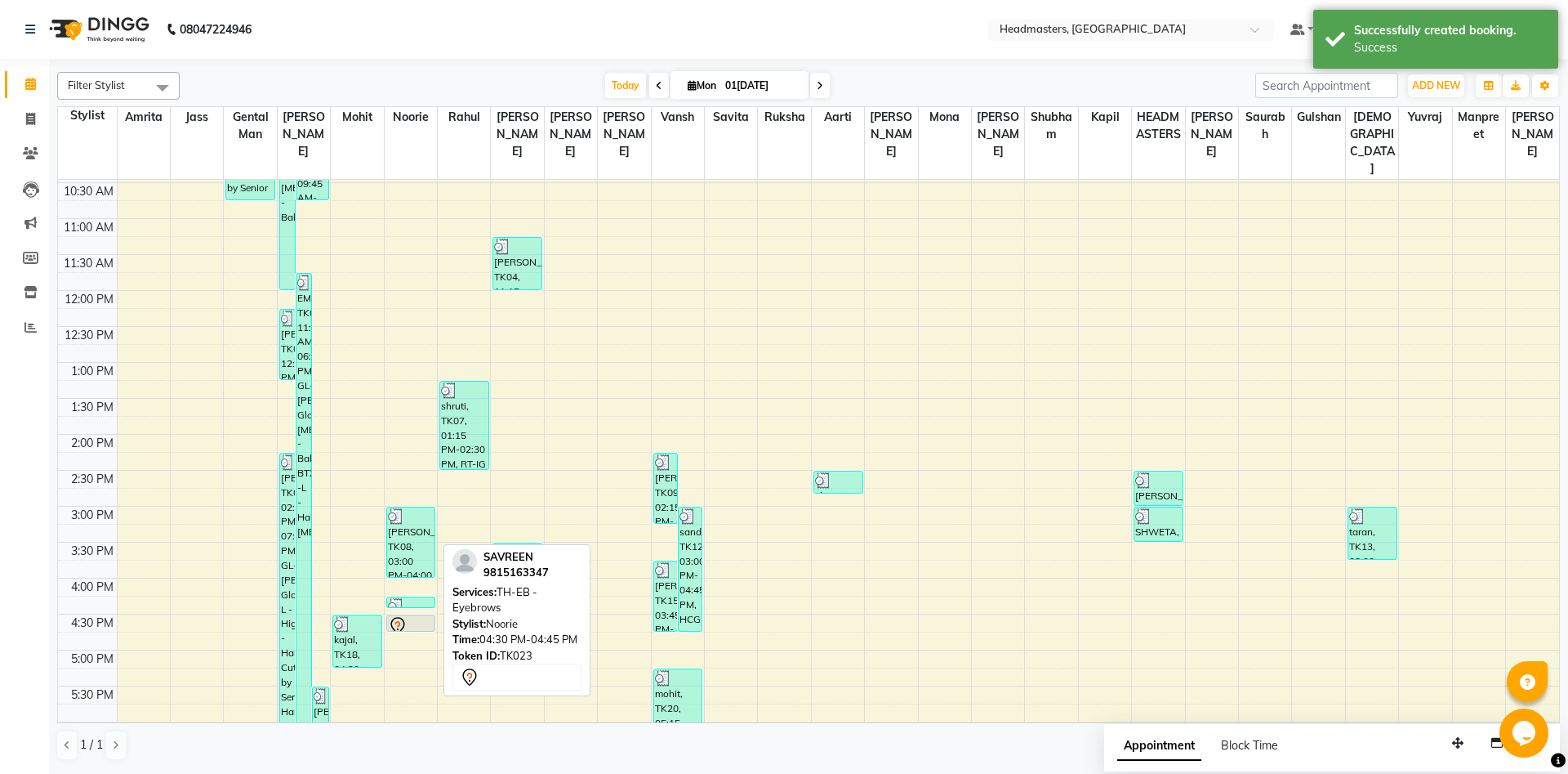
click at [419, 616] on div at bounding box center [411, 626] width 46 height 20
select select "7"
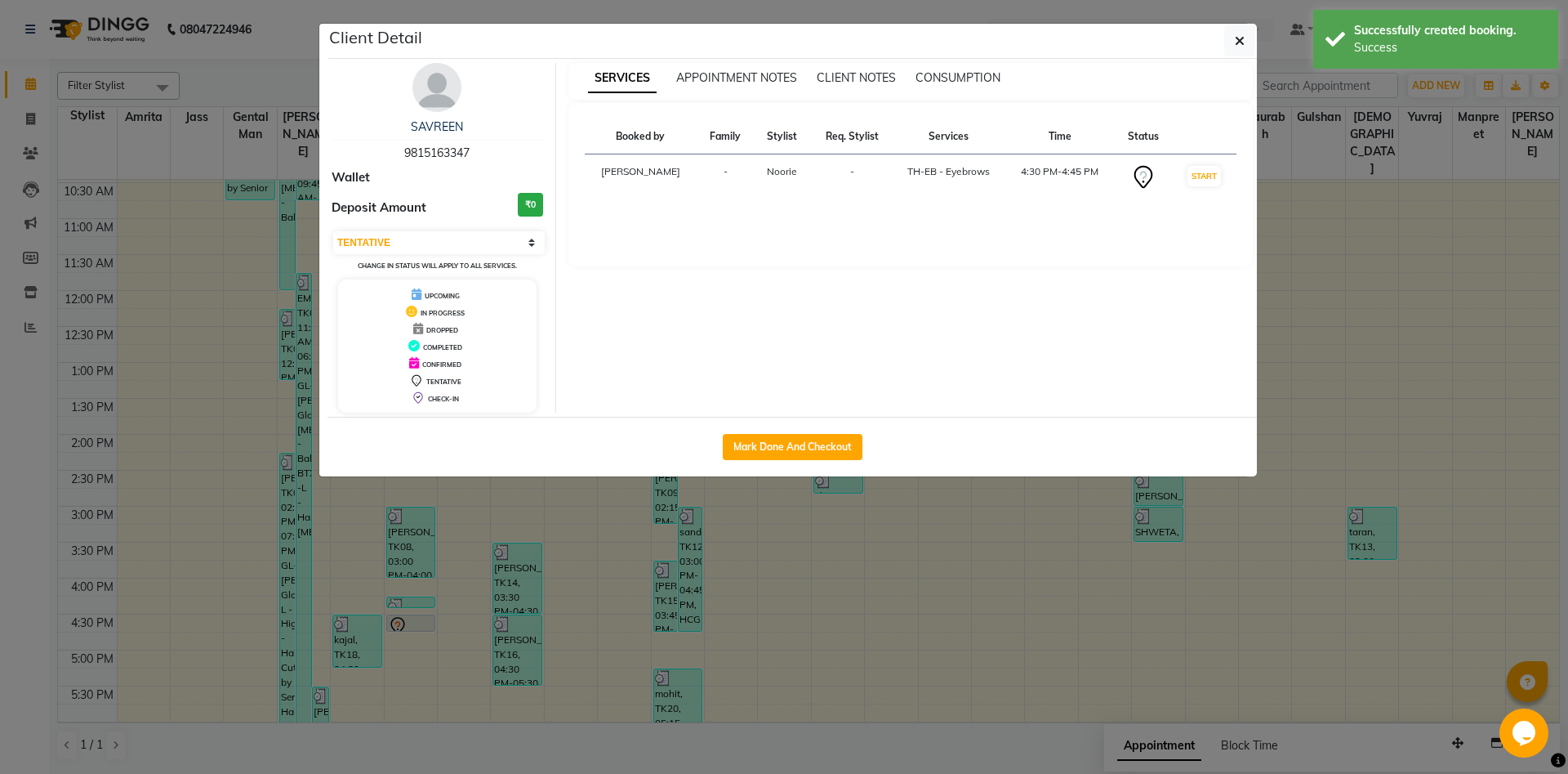
click at [762, 432] on div "Mark Done And Checkout" at bounding box center [792, 447] width 929 height 60
click at [768, 446] on button "Mark Done And Checkout" at bounding box center [793, 447] width 140 height 26
select select "service"
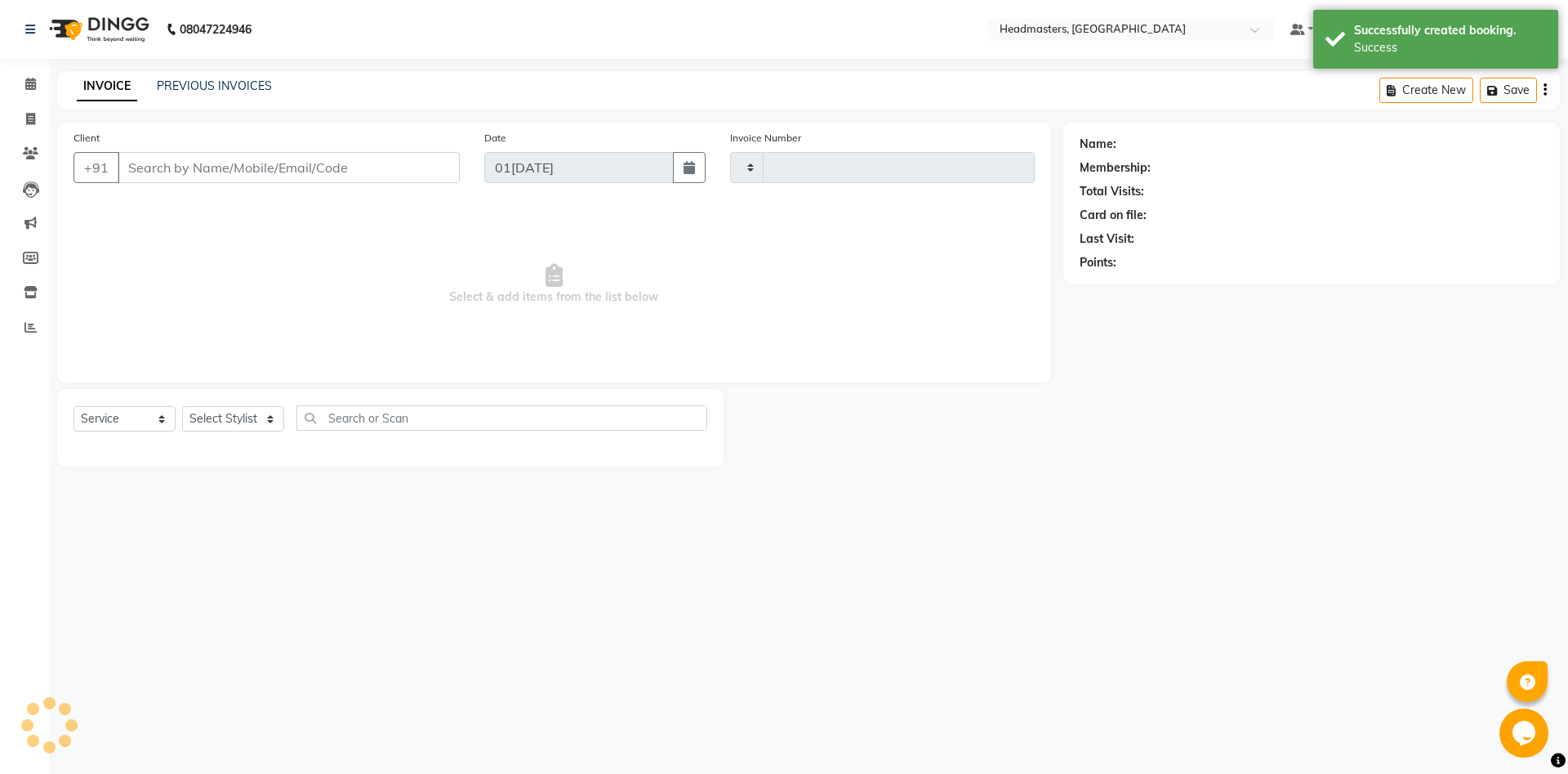
select select "3"
type input "5739"
select select "7130"
type input "9815163347"
select select "60724"
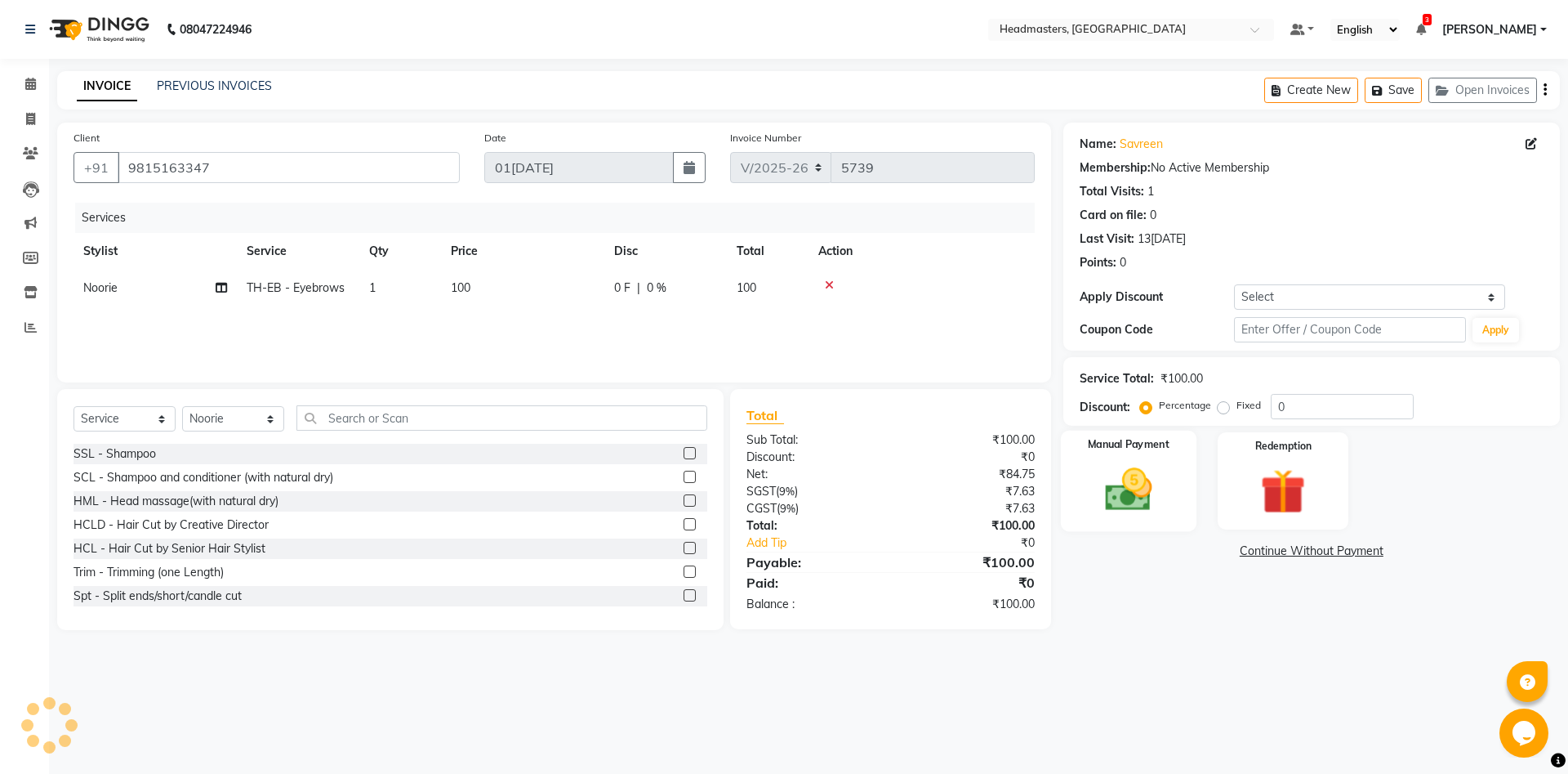
click at [1140, 489] on img at bounding box center [1128, 489] width 76 height 54
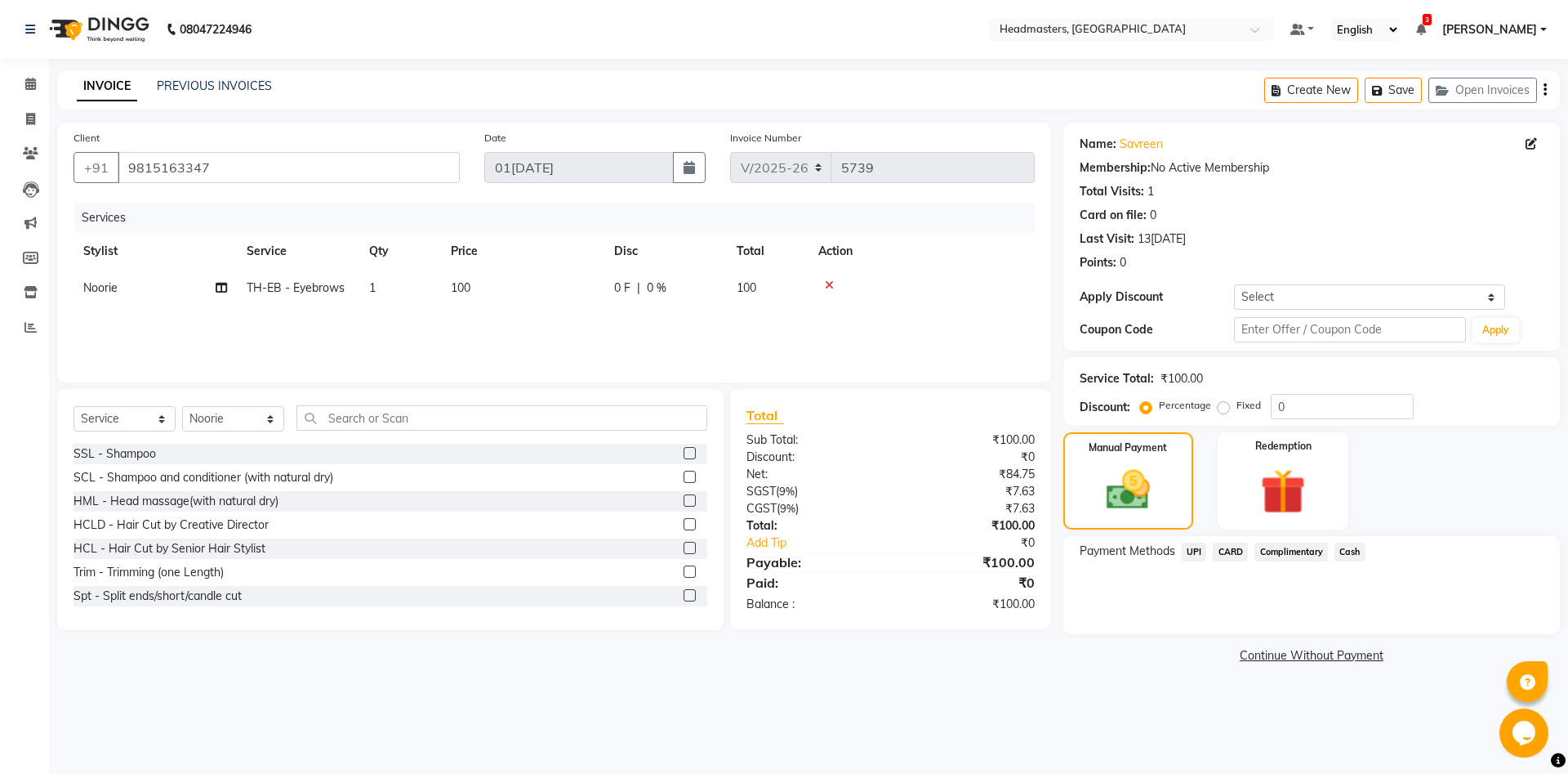
click at [1363, 549] on span "Cash" at bounding box center [1350, 552] width 31 height 19
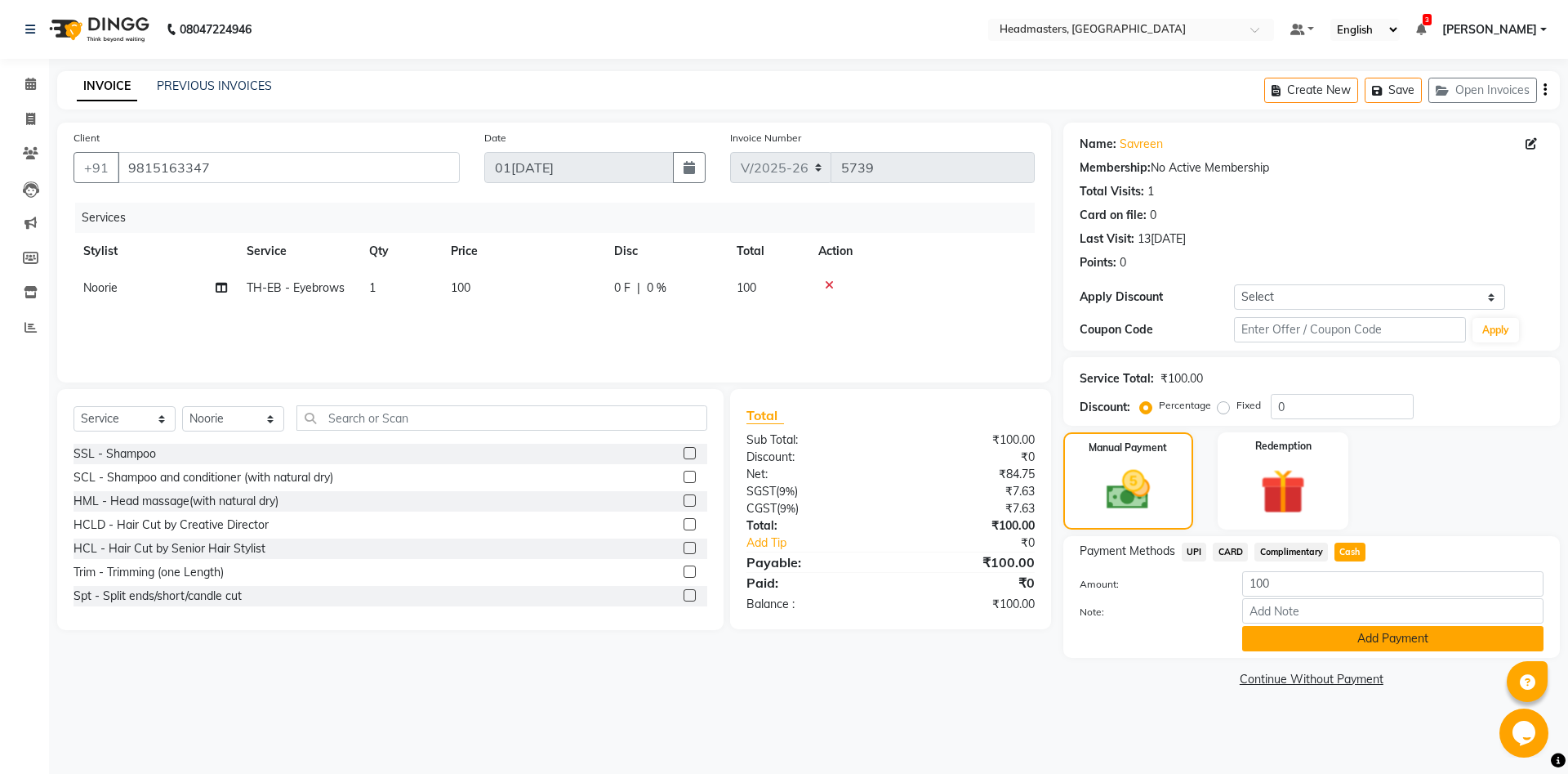
click at [1328, 638] on button "Add Payment" at bounding box center [1392, 638] width 301 height 26
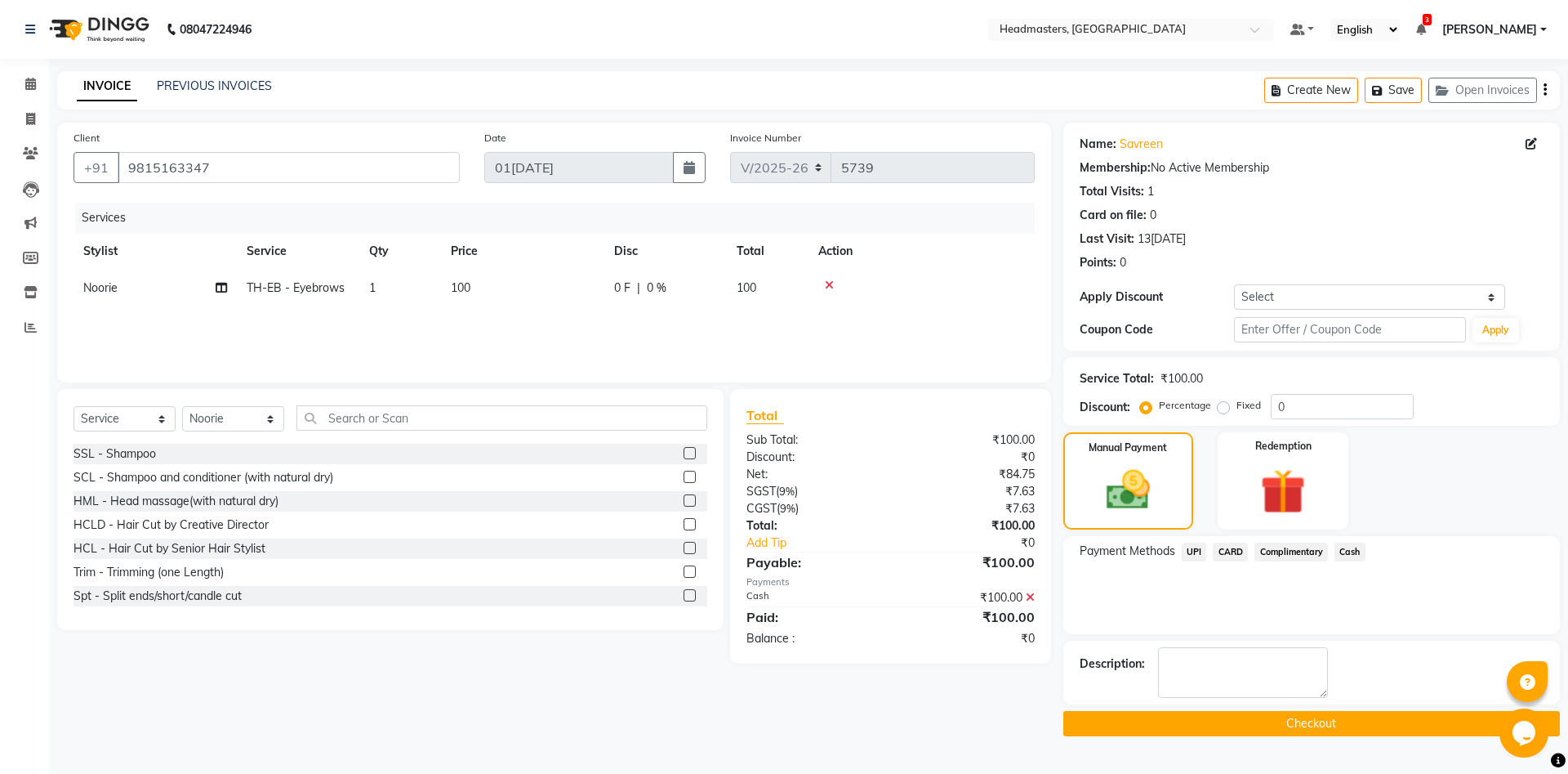
click at [1282, 726] on button "Checkout" at bounding box center [1312, 723] width 497 height 26
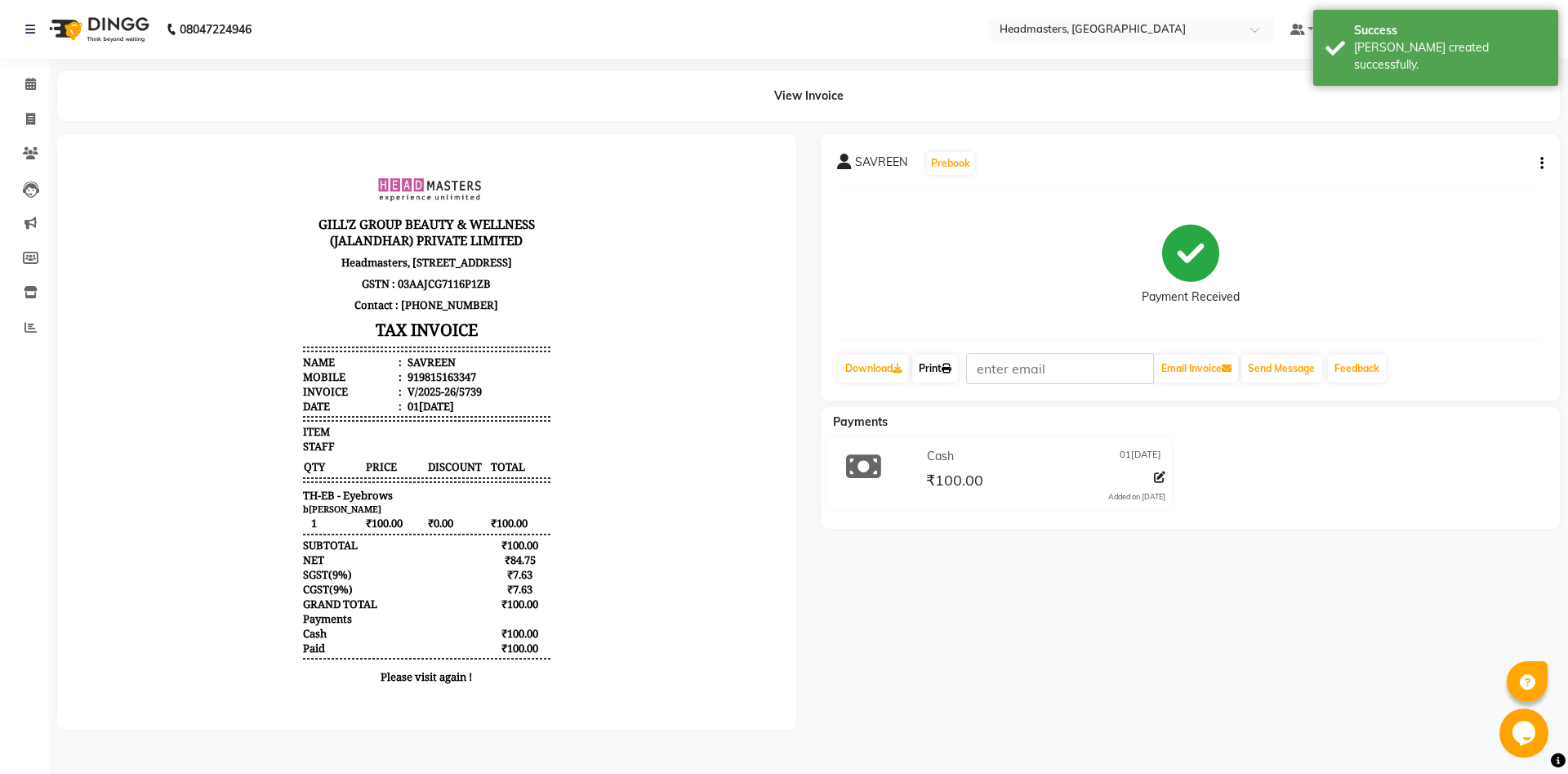
click at [956, 377] on link "Print" at bounding box center [934, 368] width 45 height 27
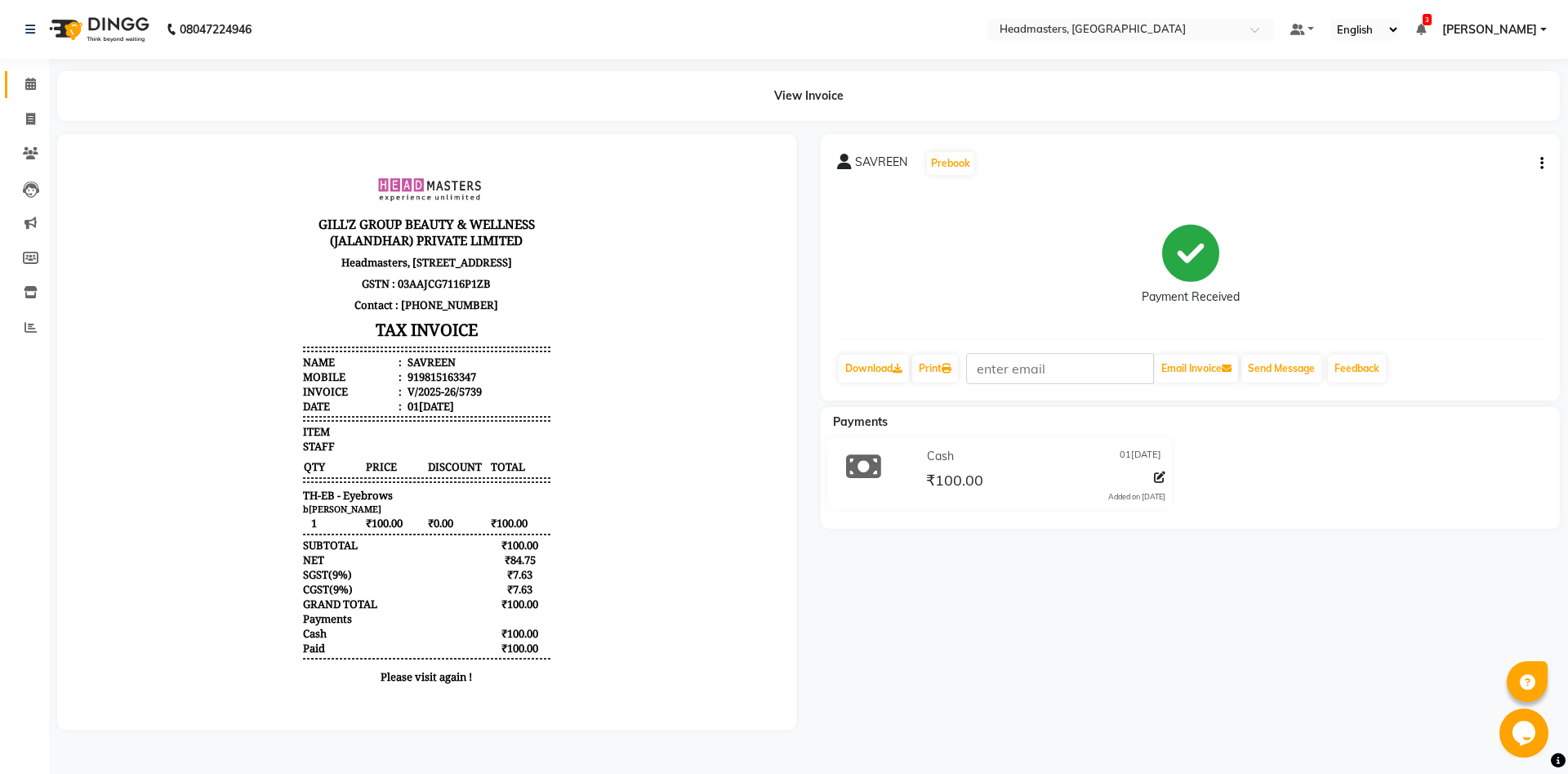
click at [15, 71] on link "Calendar" at bounding box center [25, 84] width 39 height 27
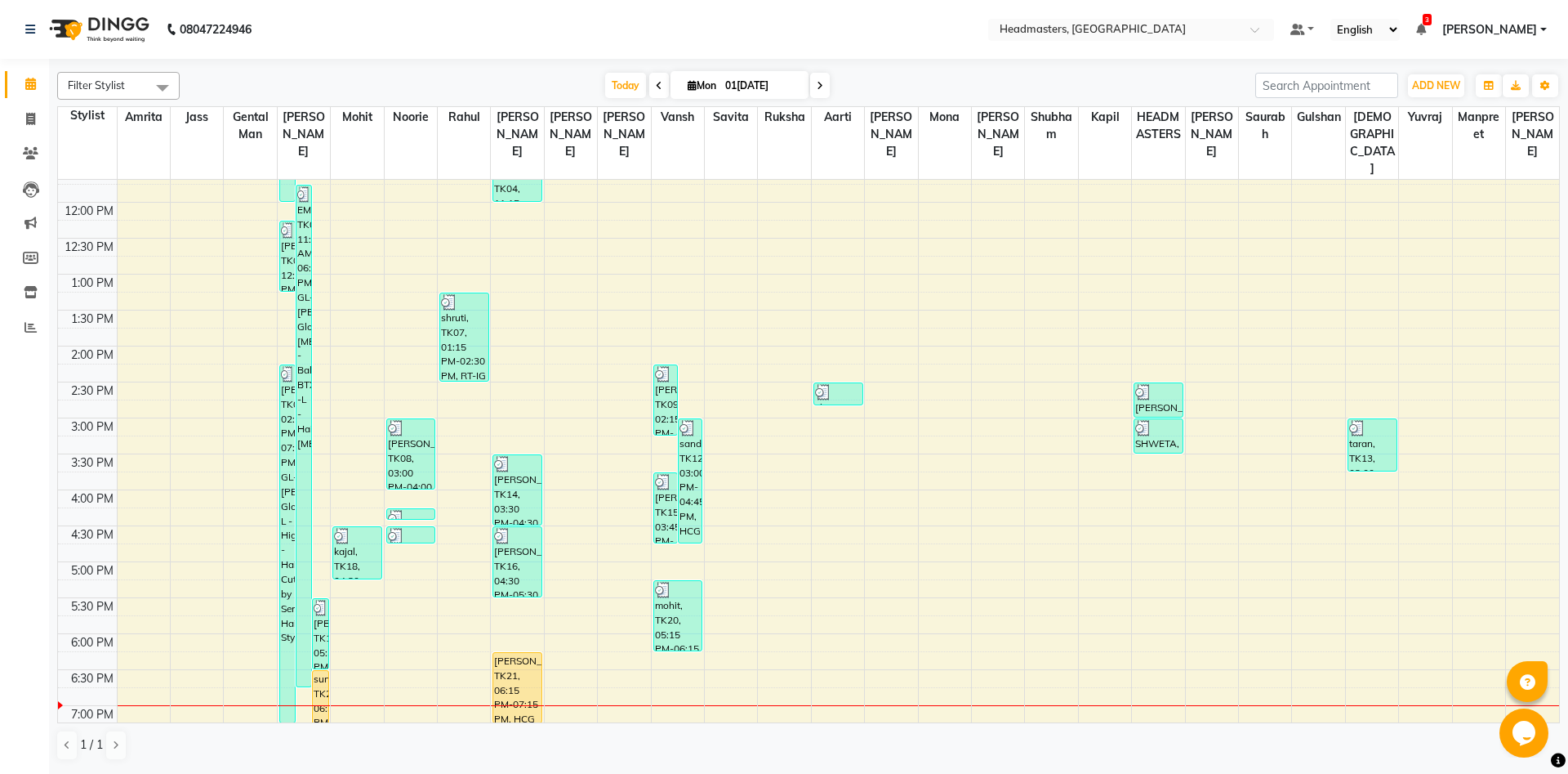
scroll to position [441, 0]
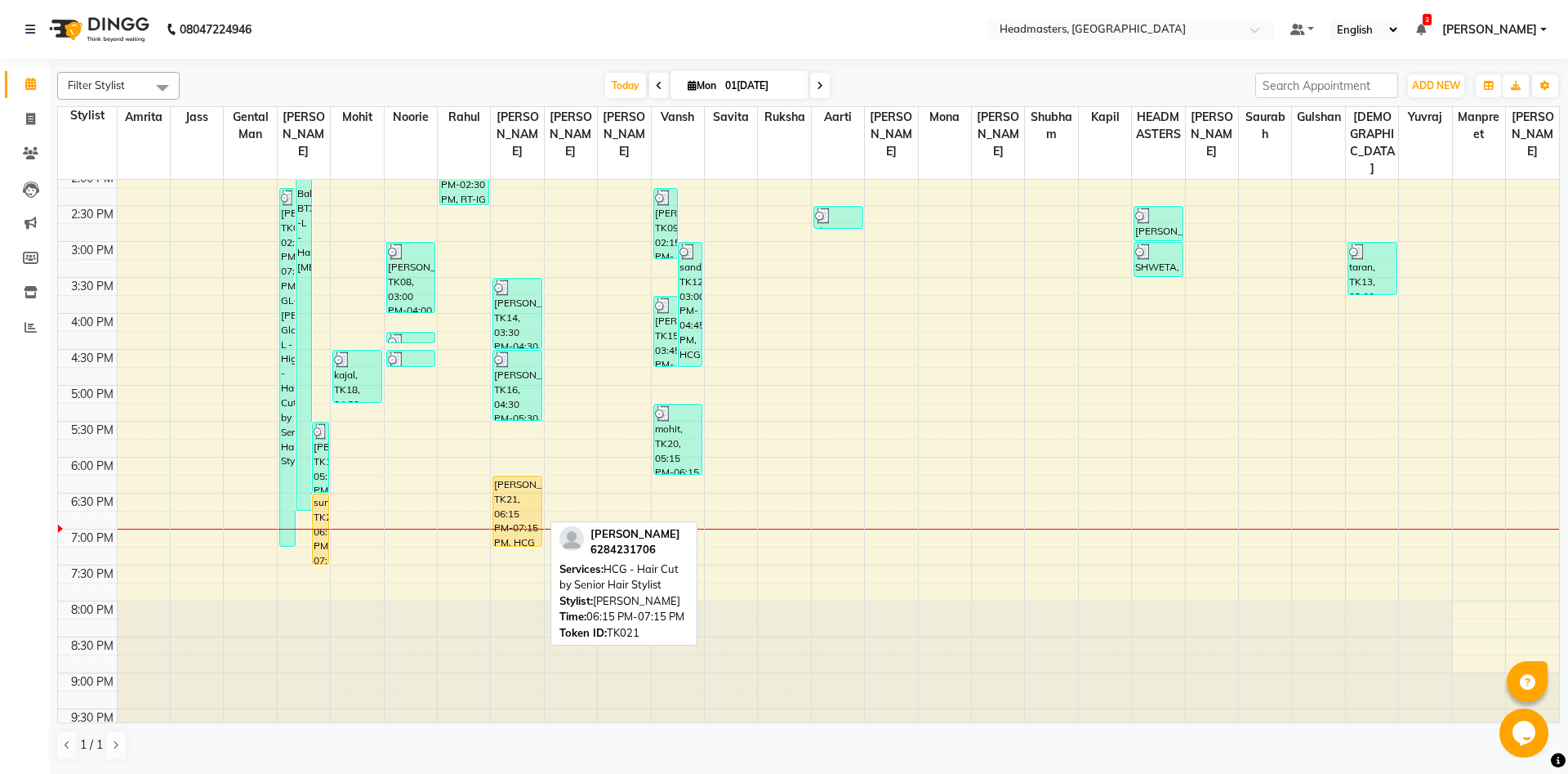
click at [520, 476] on div "MANMEET, TK21, 06:15 PM-07:15 PM, HCG - Hair Cut by Senior Hair Stylist" at bounding box center [517, 511] width 48 height 70
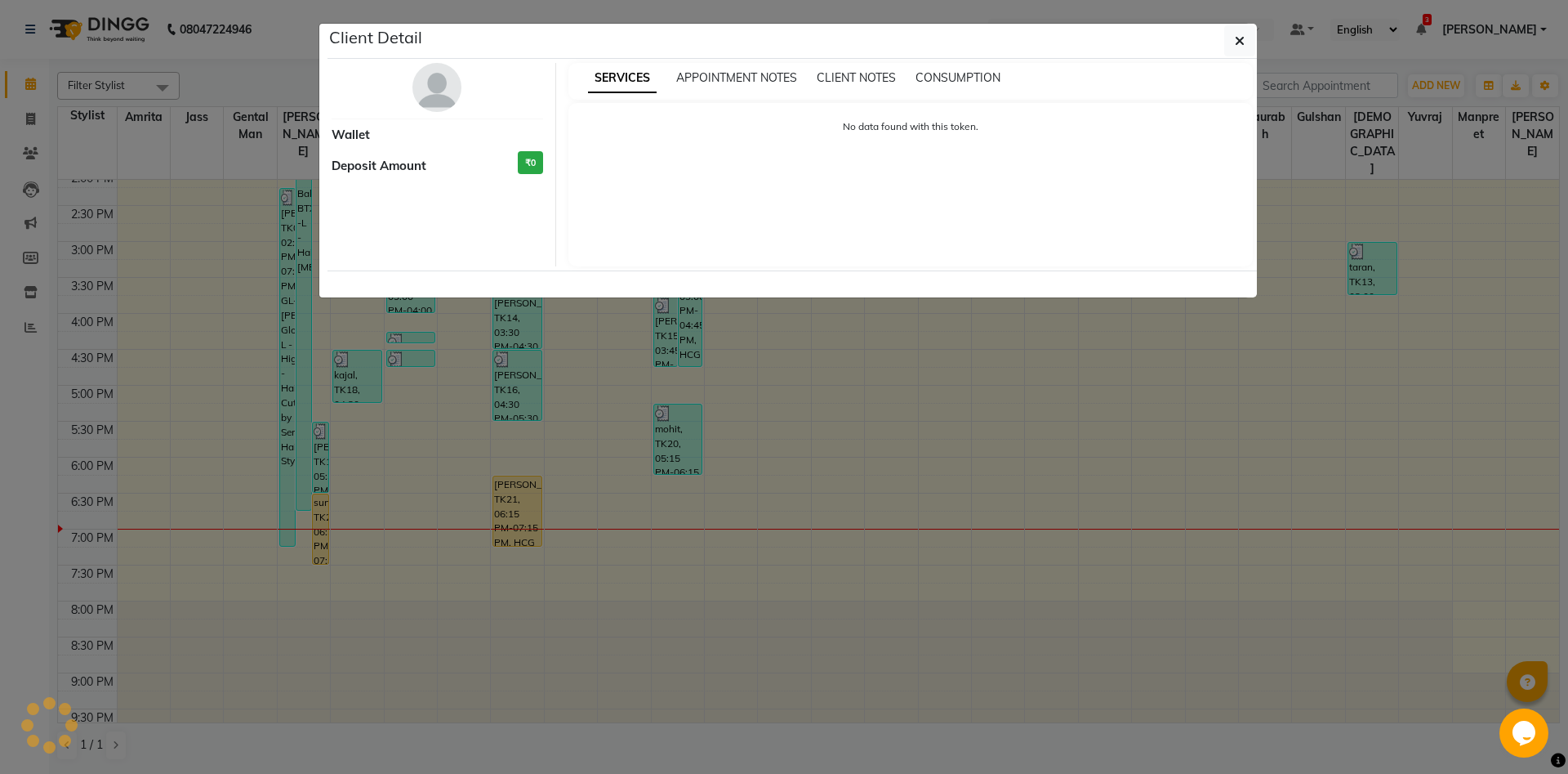
select select "1"
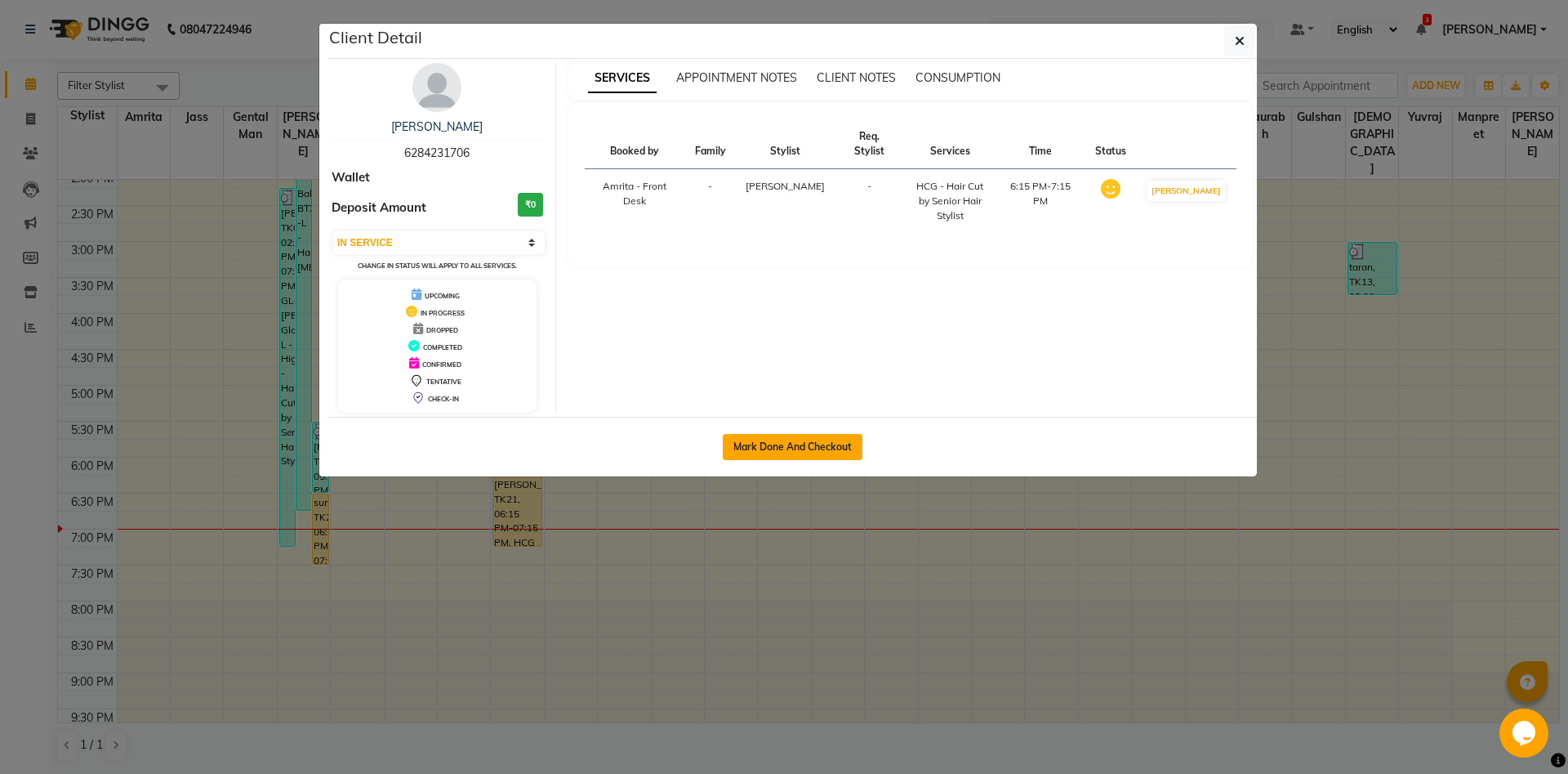
click at [818, 448] on button "Mark Done And Checkout" at bounding box center [793, 447] width 140 height 26
select select "service"
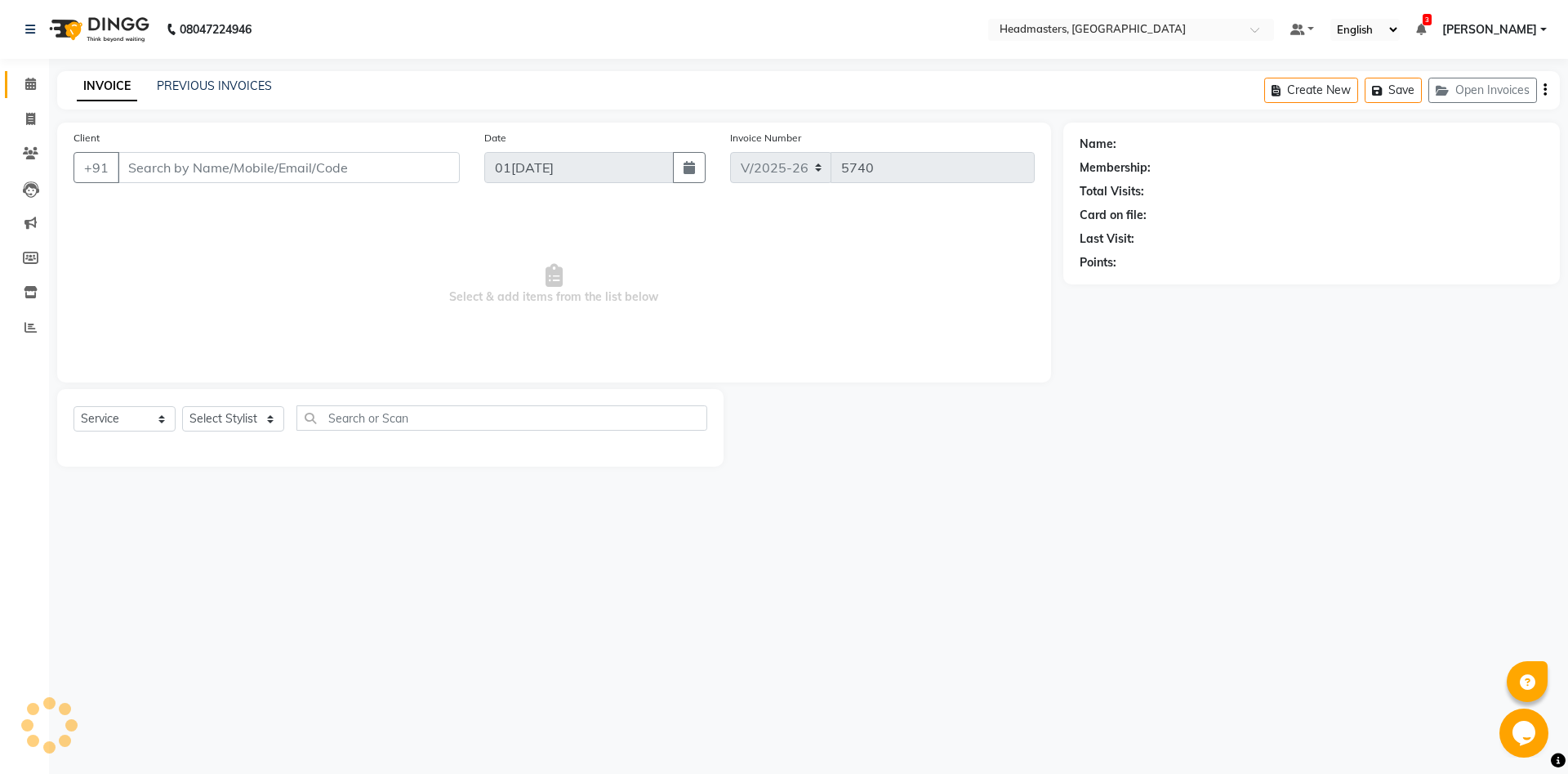
type input "6284231706"
select select "60726"
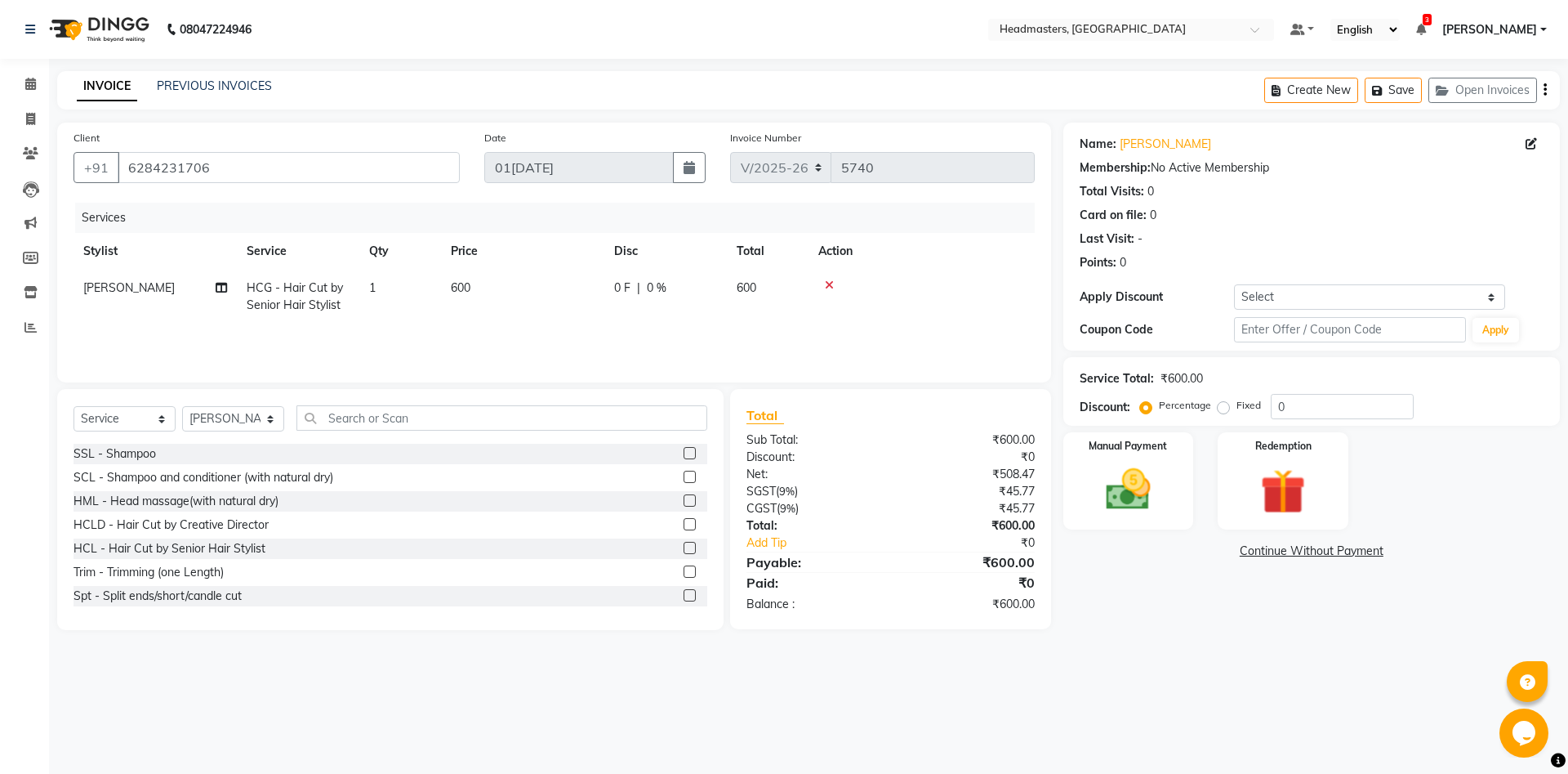
click at [295, 302] on span "HCG - Hair Cut by Senior Hair Stylist" at bounding box center [295, 296] width 96 height 32
select select "60726"
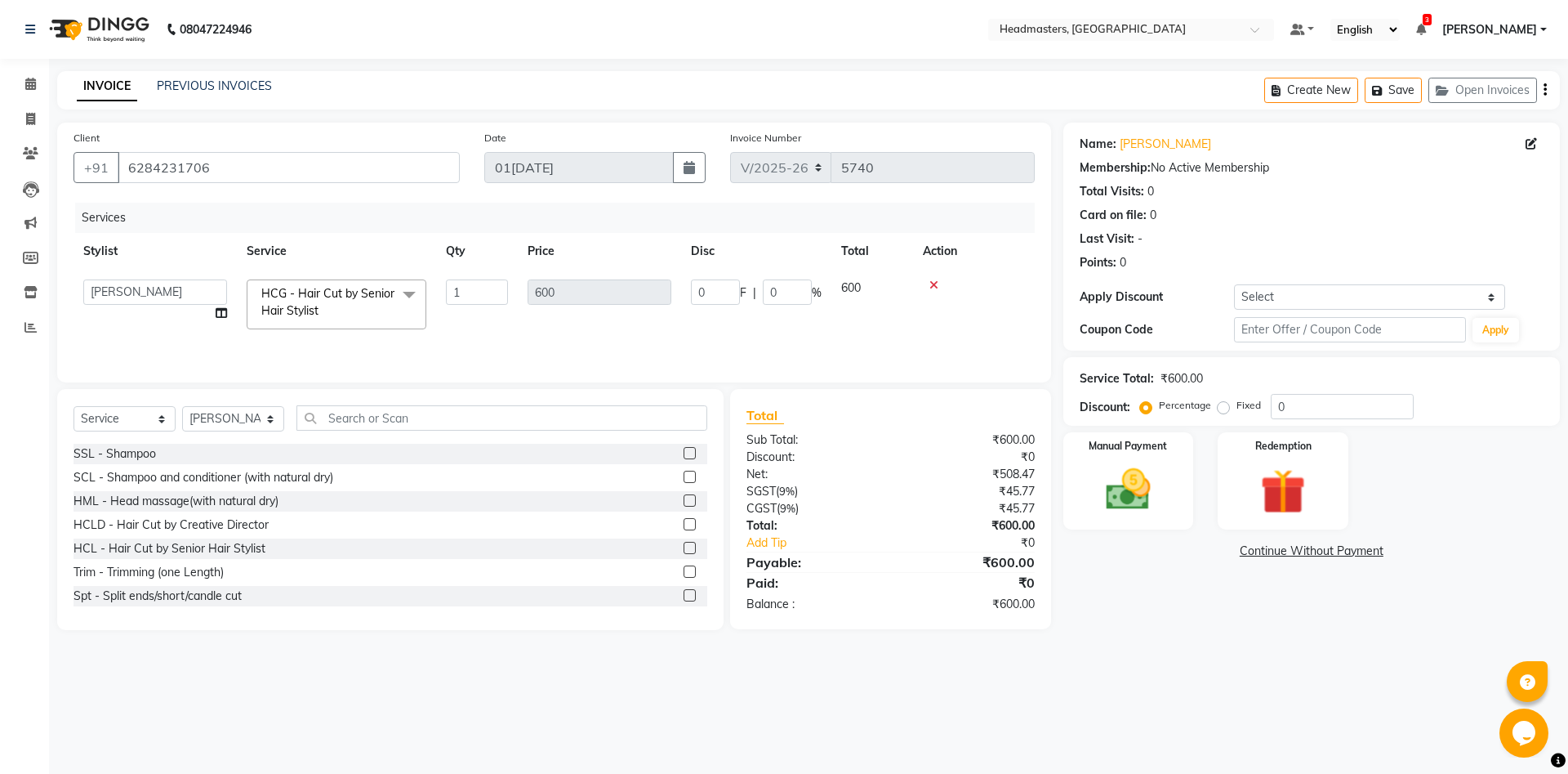
click at [315, 314] on span "HCG - Hair Cut by Senior Hair Stylist" at bounding box center [328, 301] width 133 height 32
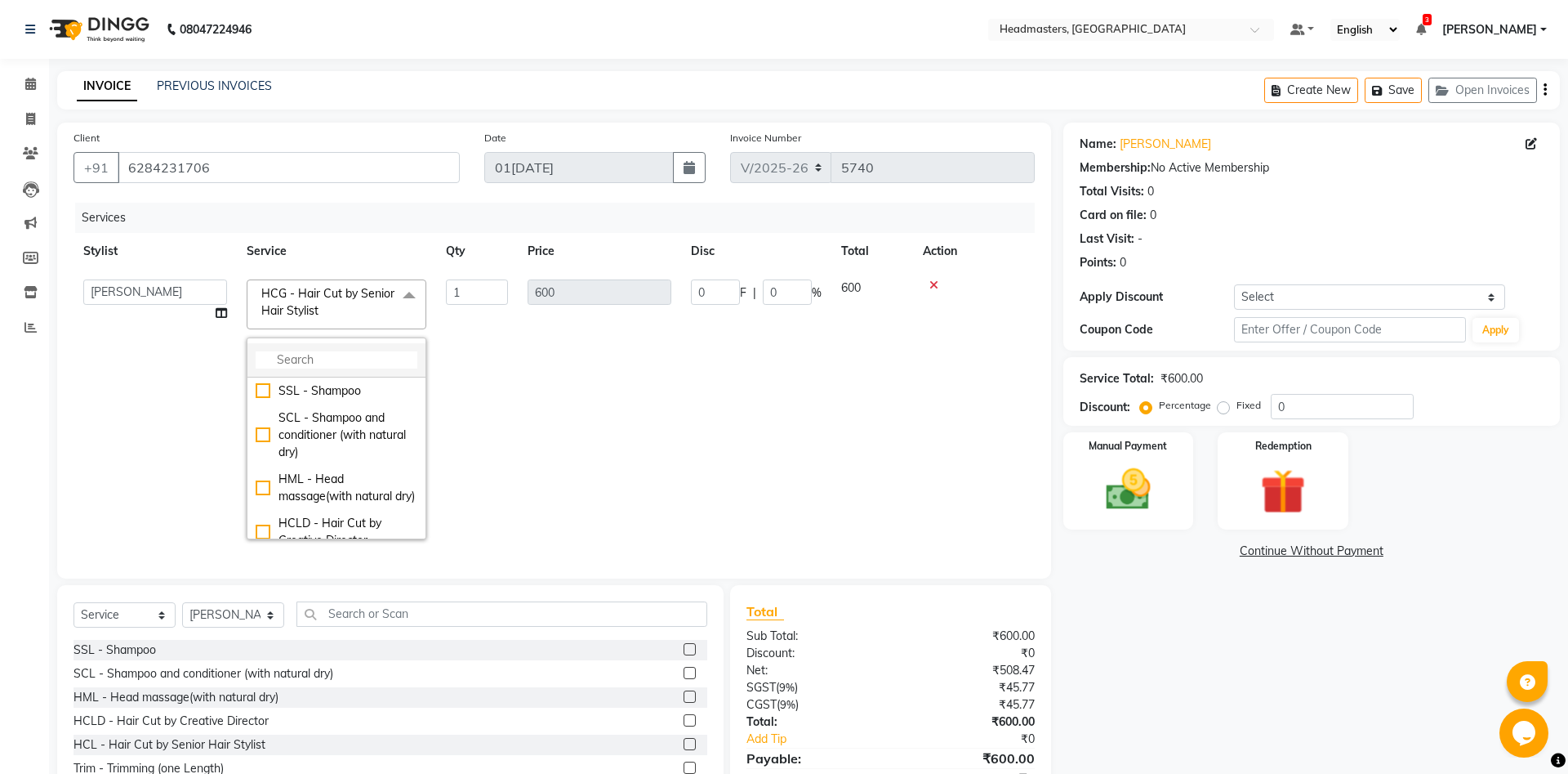
click at [318, 348] on li at bounding box center [336, 360] width 178 height 34
click at [323, 360] on input "multiselect-search" at bounding box center [336, 360] width 162 height 17
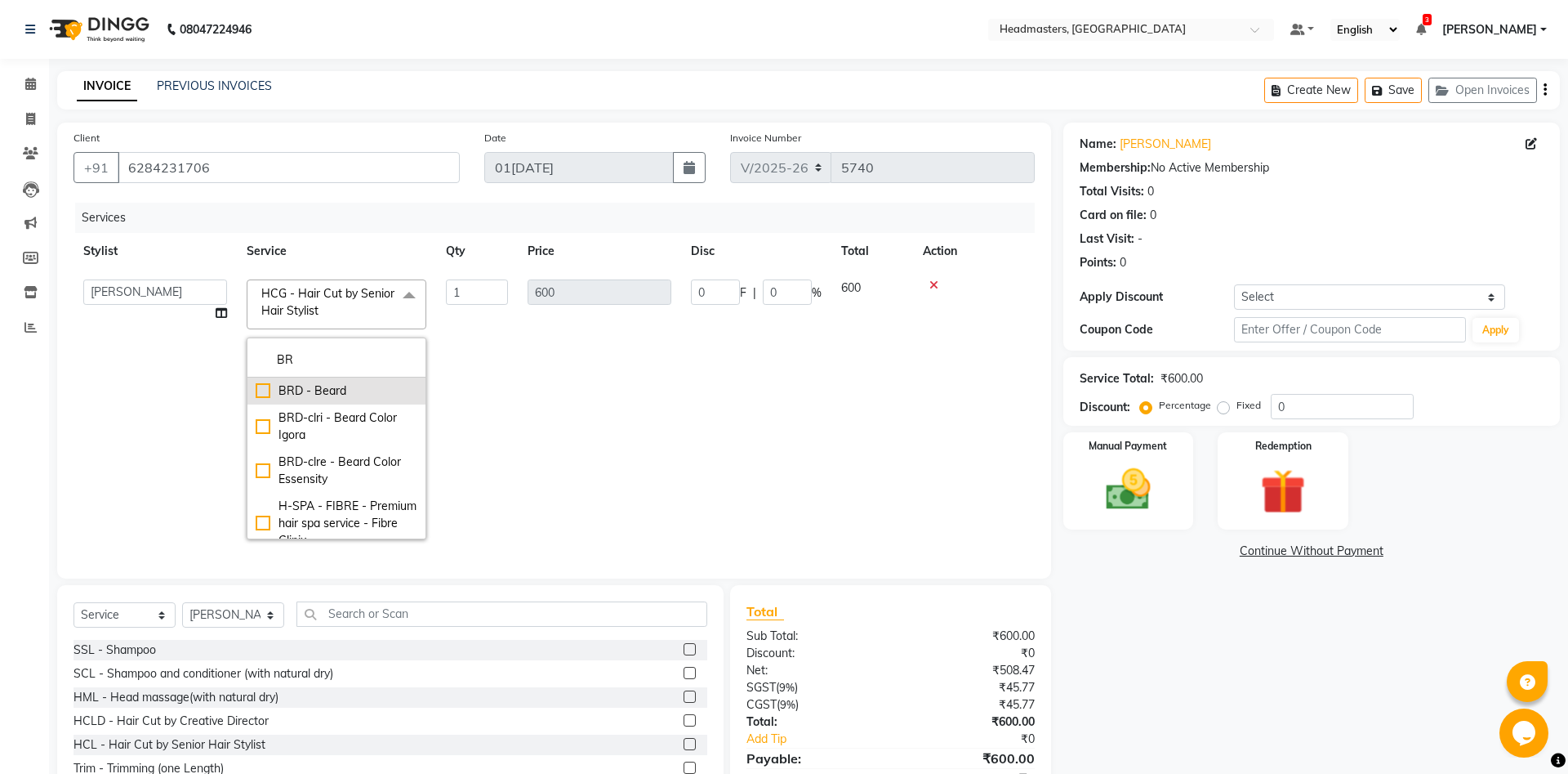
type input "BR"
click at [264, 392] on div "BRD - Beard" at bounding box center [336, 391] width 162 height 17
checkbox input "true"
type input "400"
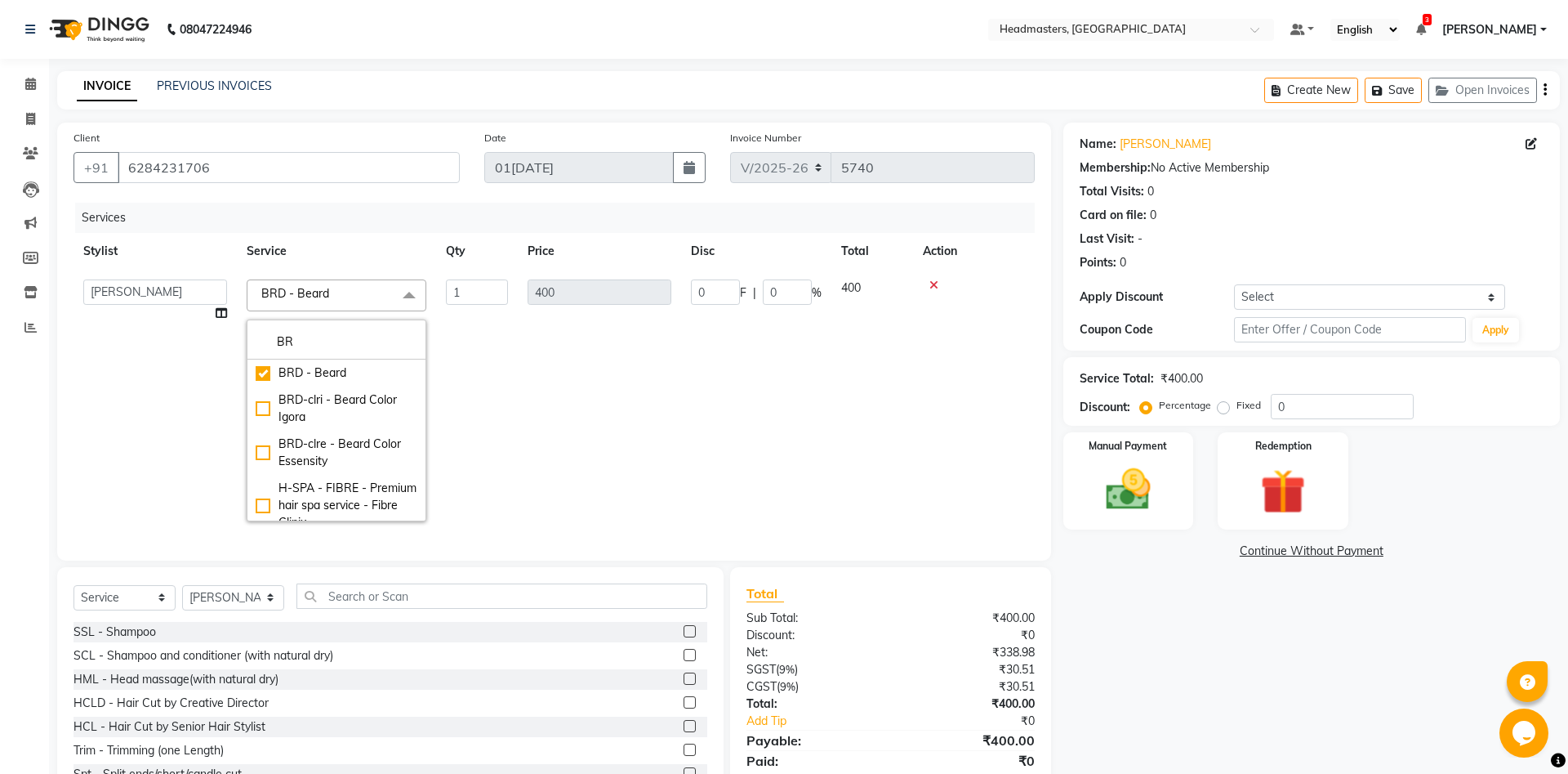
click at [714, 517] on td "0 F | 0 %" at bounding box center [756, 400] width 150 height 262
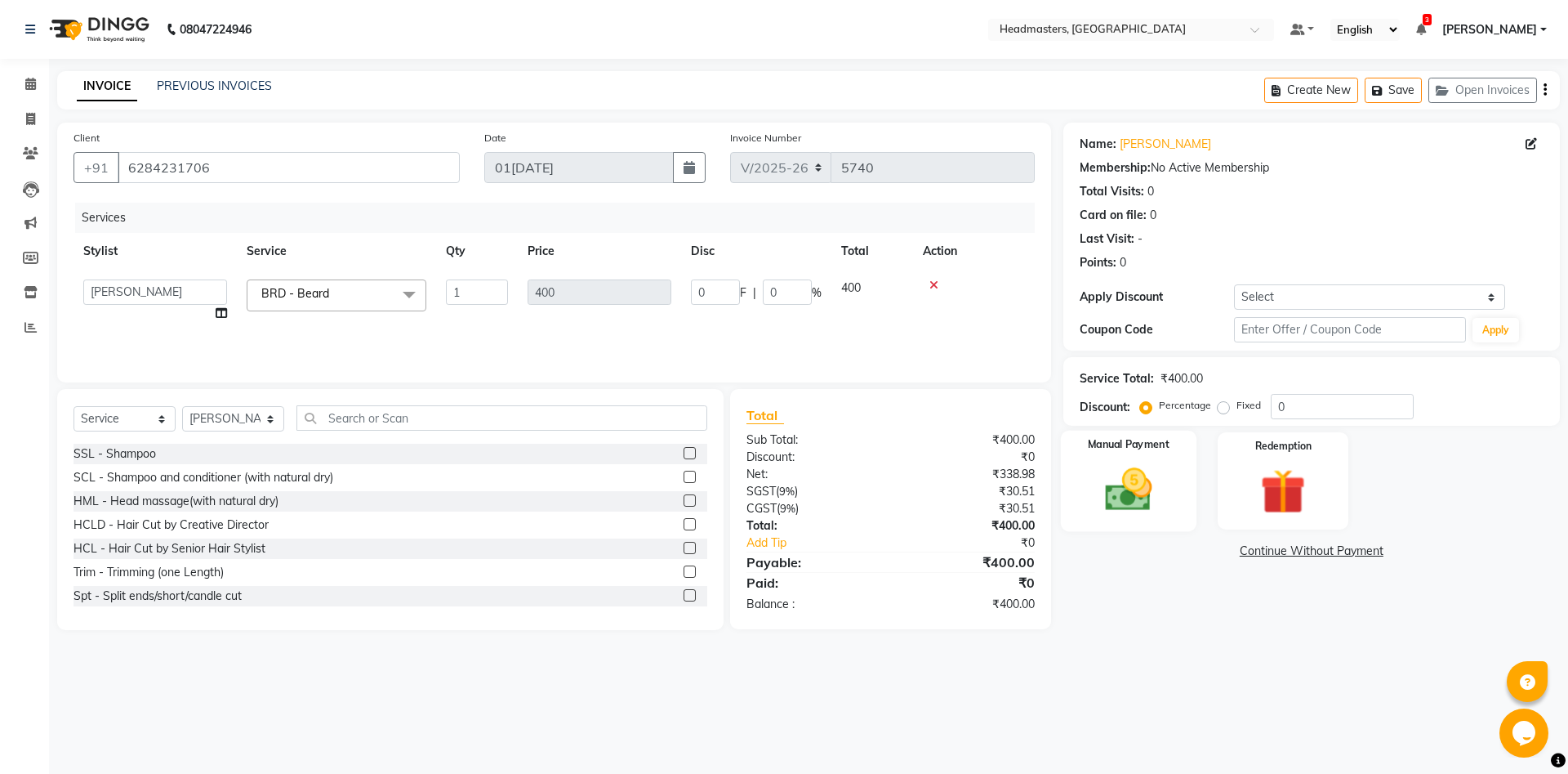
click at [1132, 481] on img at bounding box center [1128, 489] width 76 height 54
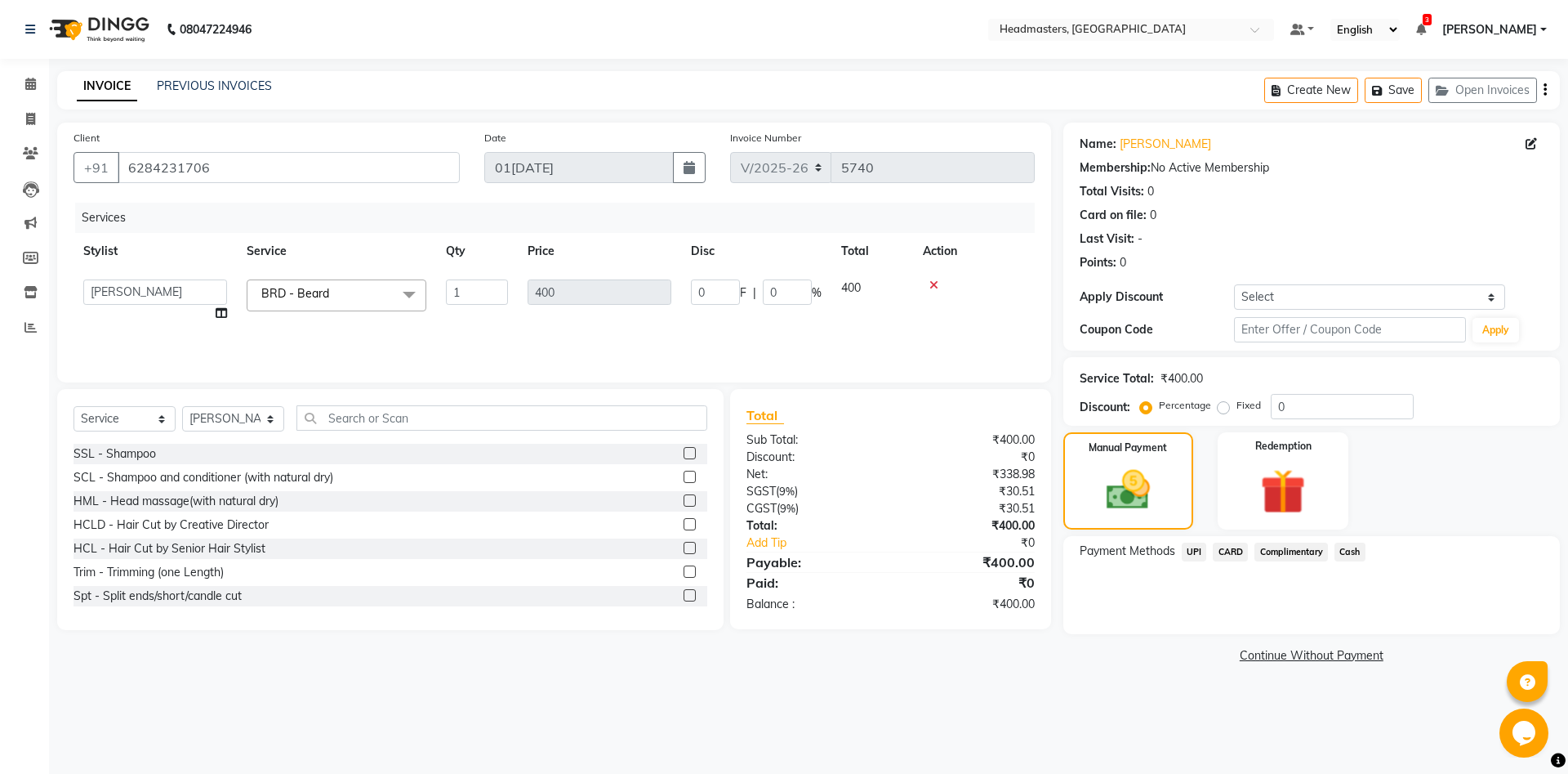
click at [1354, 554] on span "Cash" at bounding box center [1350, 552] width 31 height 19
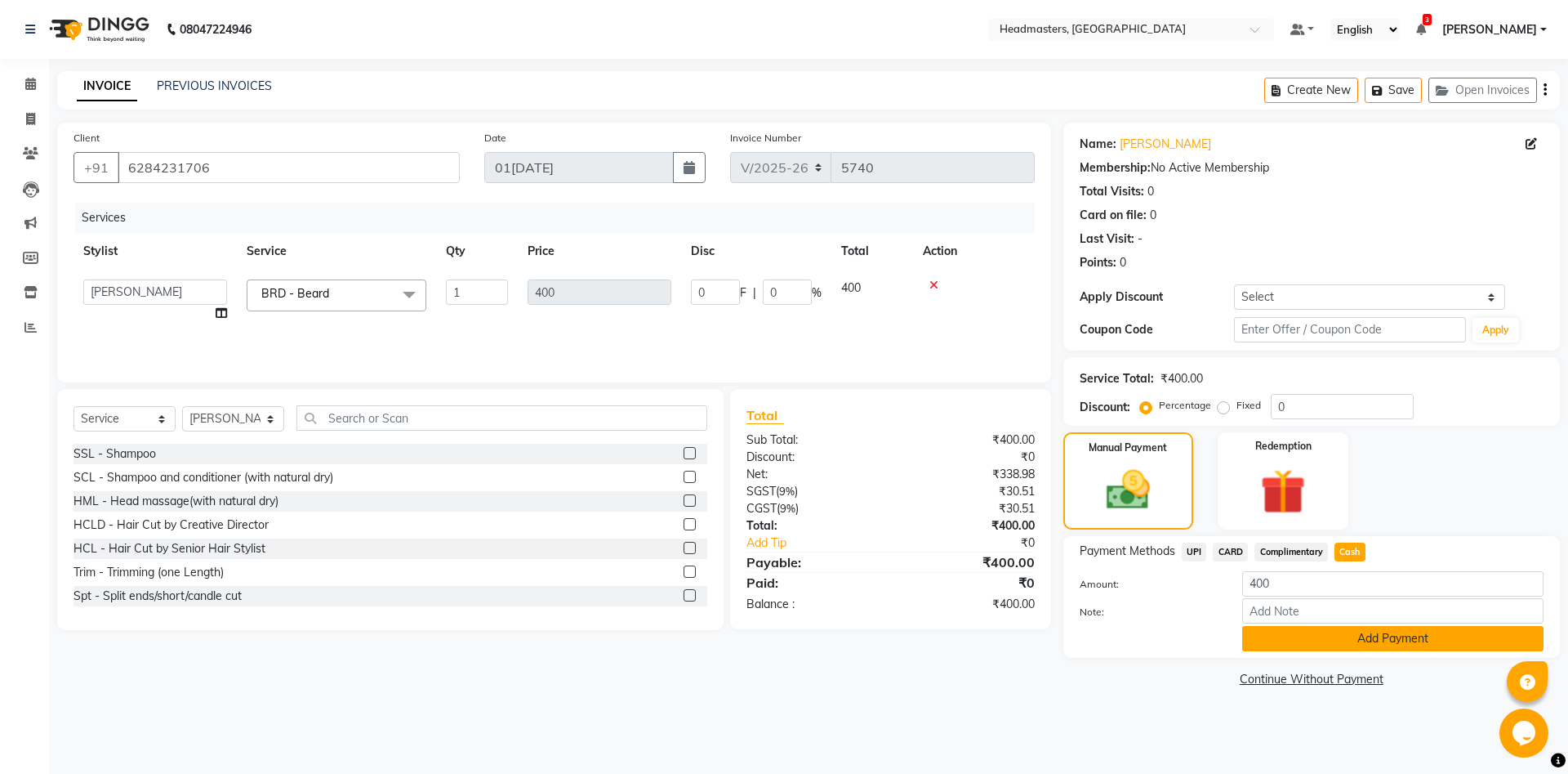
click at [1378, 632] on button "Add Payment" at bounding box center [1392, 638] width 301 height 26
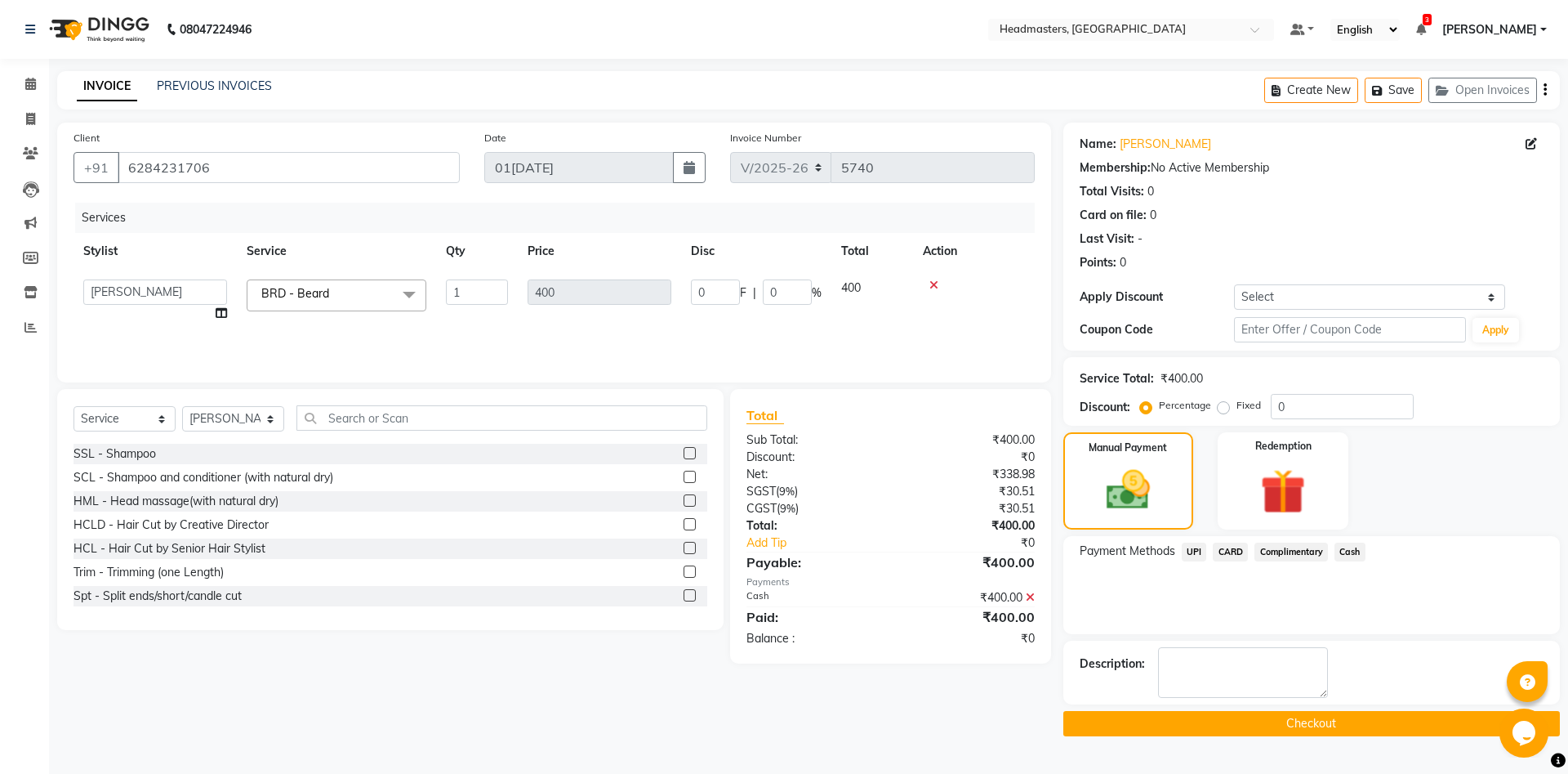
click at [1168, 731] on button "Checkout" at bounding box center [1312, 723] width 497 height 26
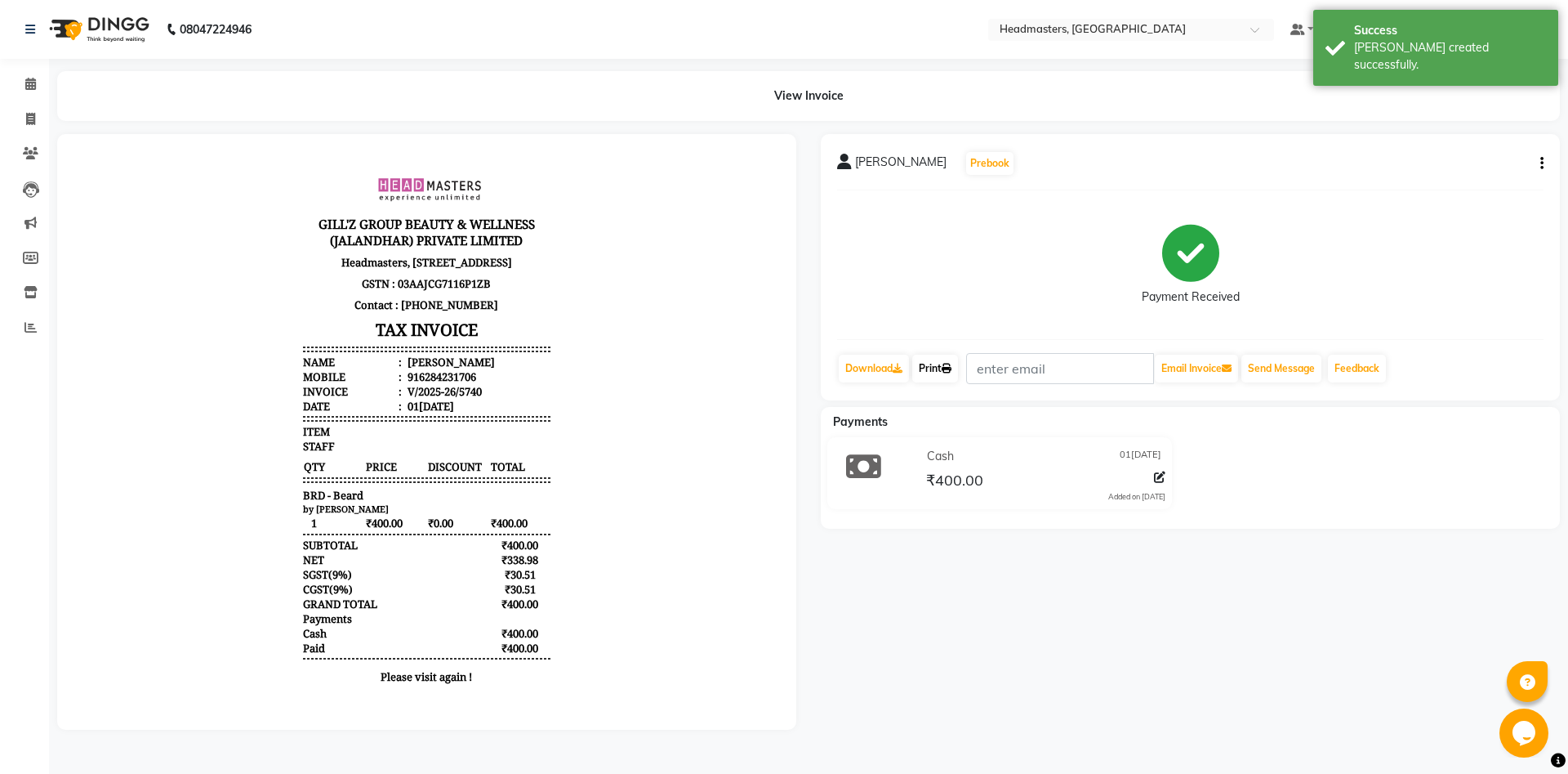
click at [944, 358] on link "Print" at bounding box center [934, 368] width 45 height 27
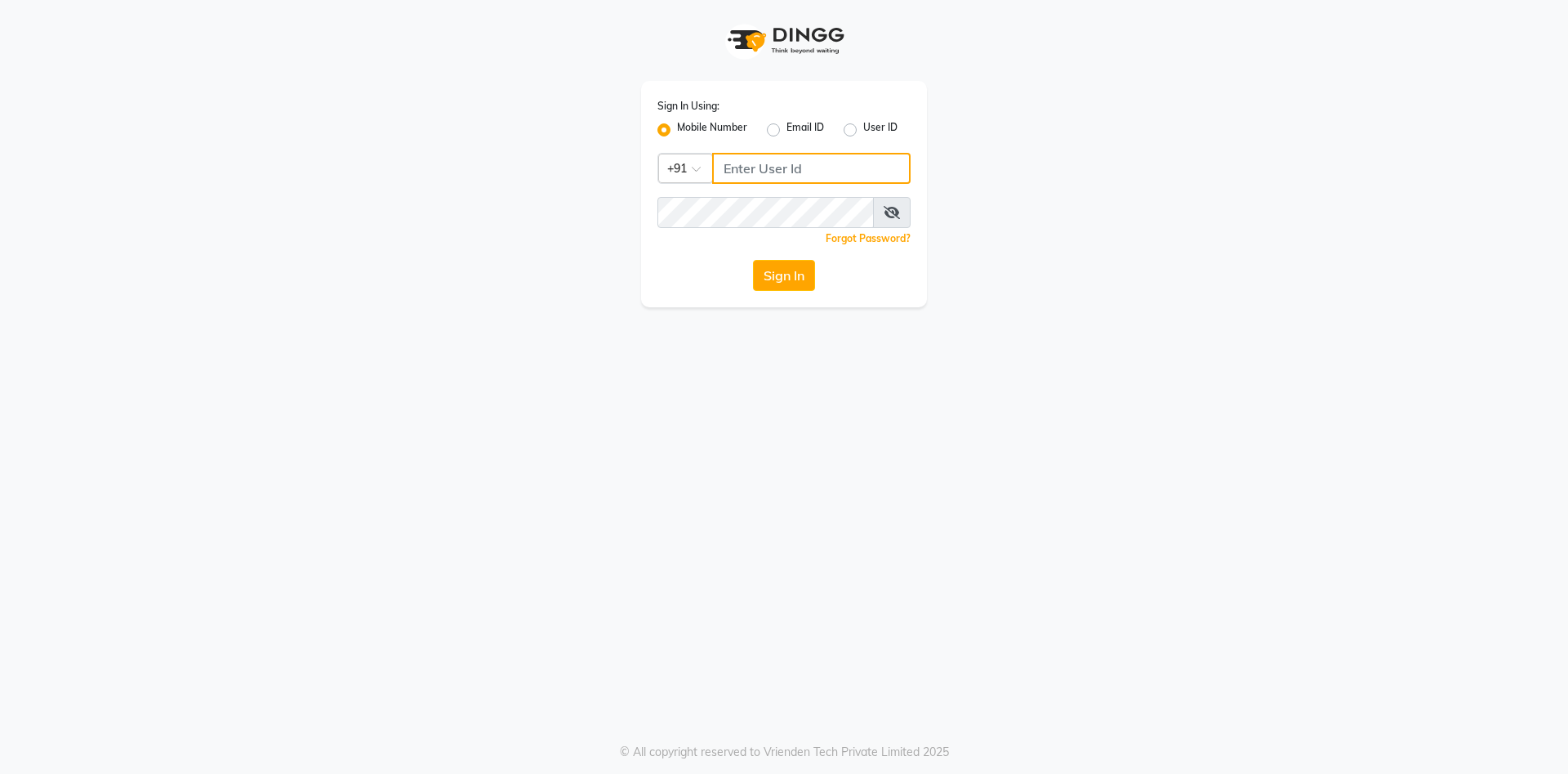
click at [903, 171] on input "Username" at bounding box center [811, 168] width 198 height 31
click at [753, 260] on button "Sign In" at bounding box center [784, 275] width 62 height 31
type input "8054028842"
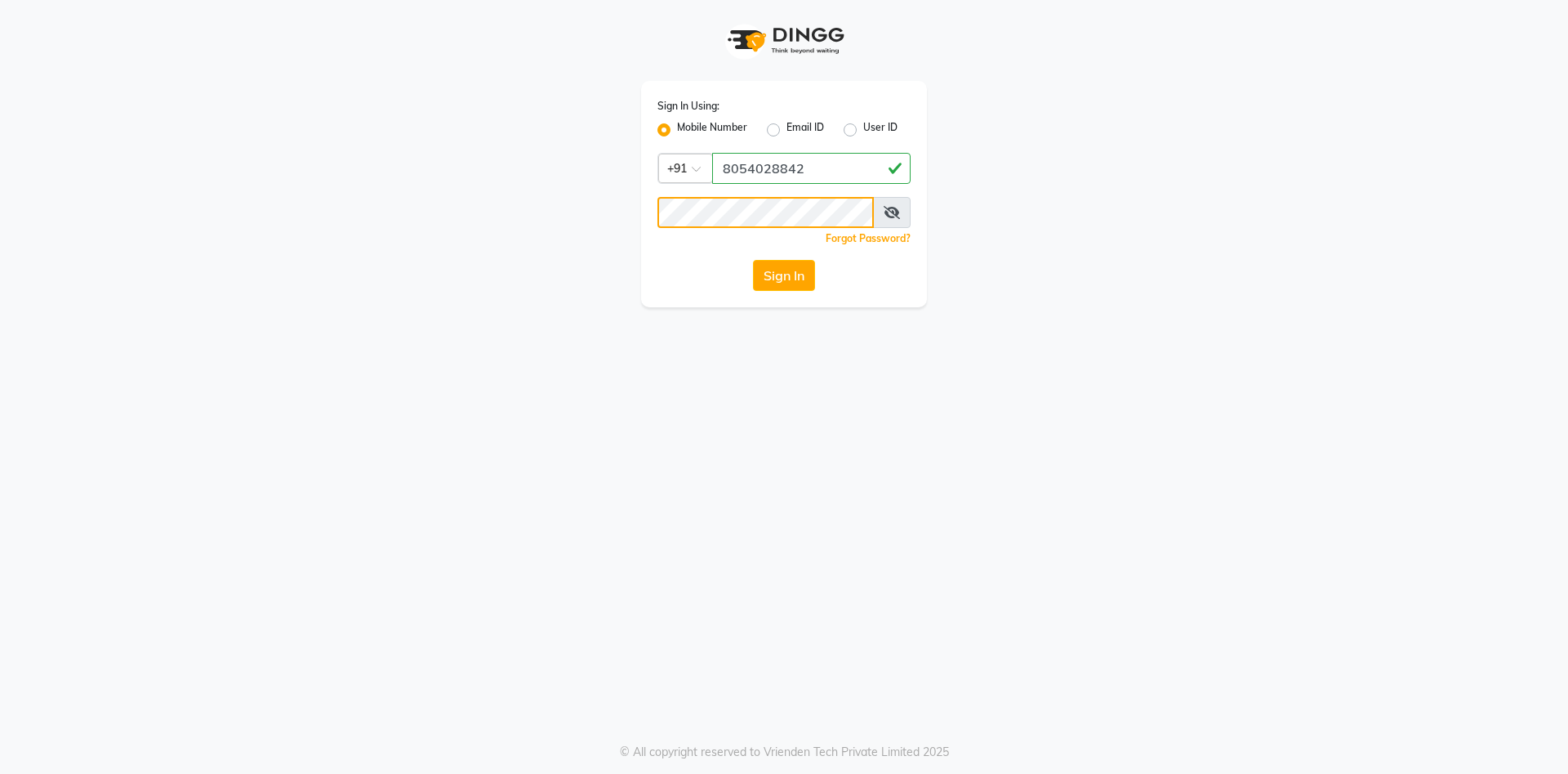
click at [753, 260] on button "Sign In" at bounding box center [784, 275] width 62 height 31
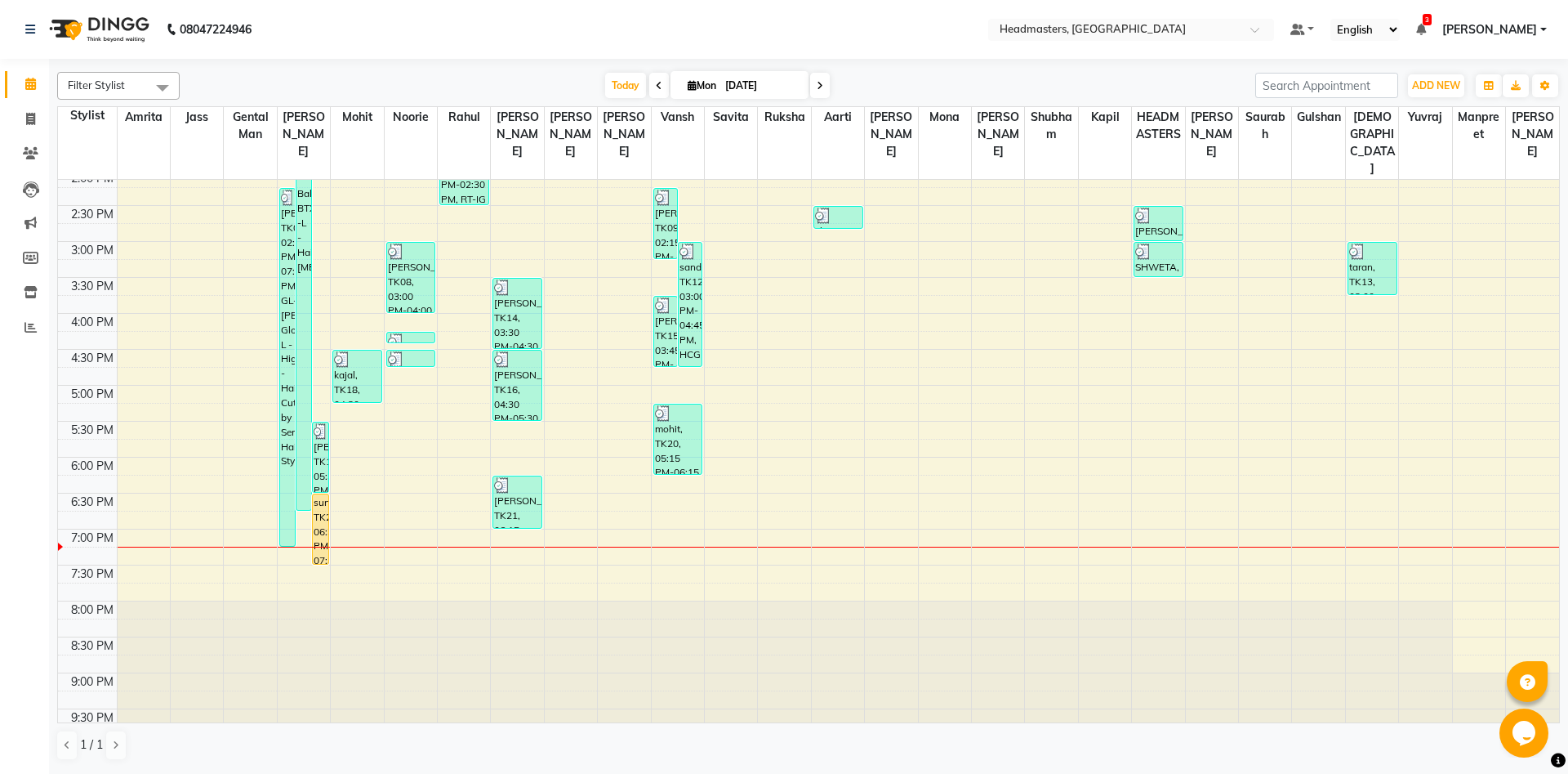
scroll to position [446, 0]
